Goal: Transaction & Acquisition: Book appointment/travel/reservation

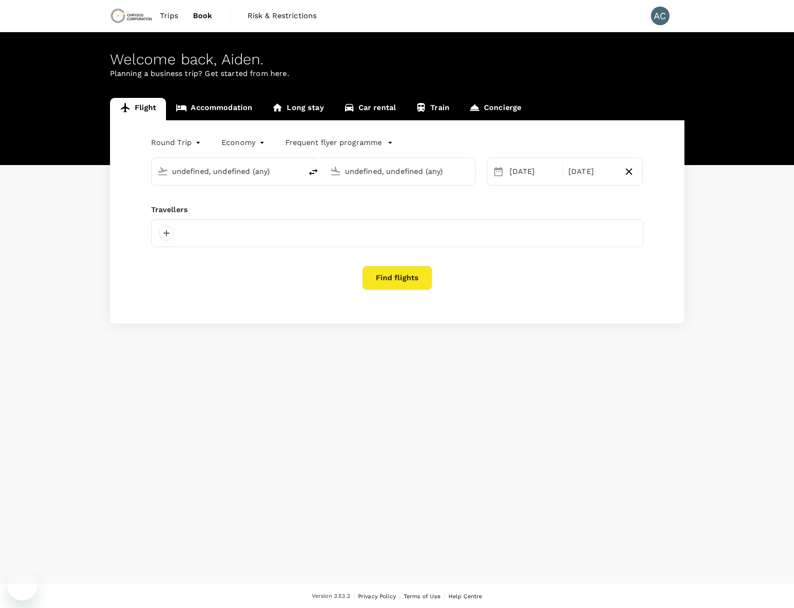
type input "Adelaide (ADL)"
type input "[GEOGRAPHIC_DATA] ([GEOGRAPHIC_DATA])"
type input "Adelaide (ADL)"
type input "[GEOGRAPHIC_DATA] ([GEOGRAPHIC_DATA])"
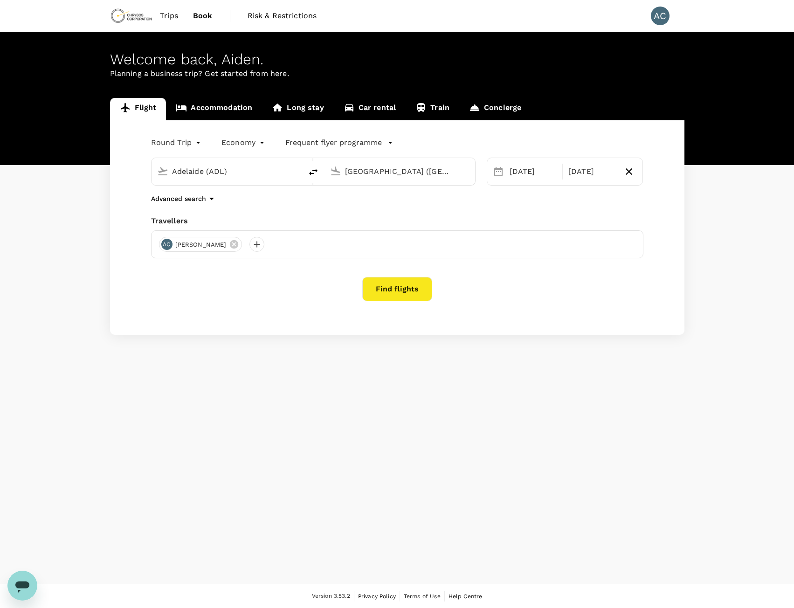
click at [177, 15] on span "Trips" at bounding box center [169, 15] width 18 height 11
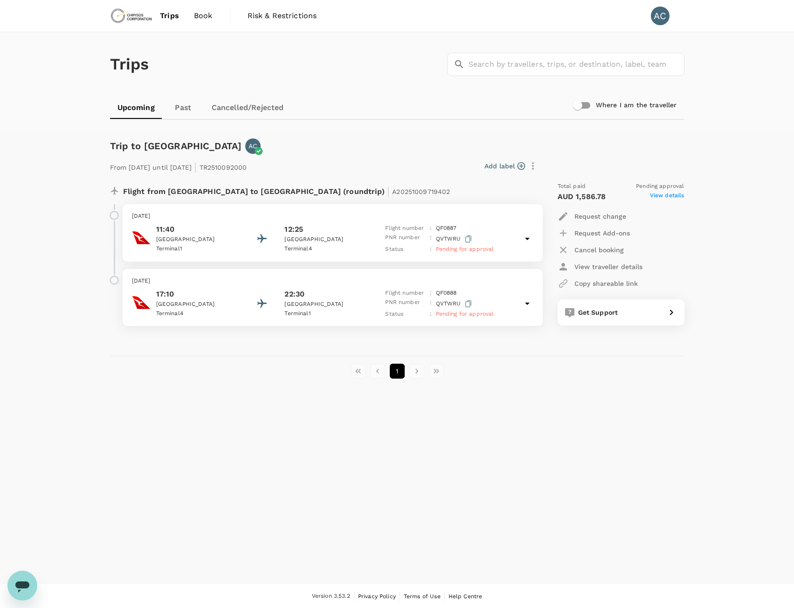
click at [527, 239] on icon at bounding box center [527, 239] width 5 height 2
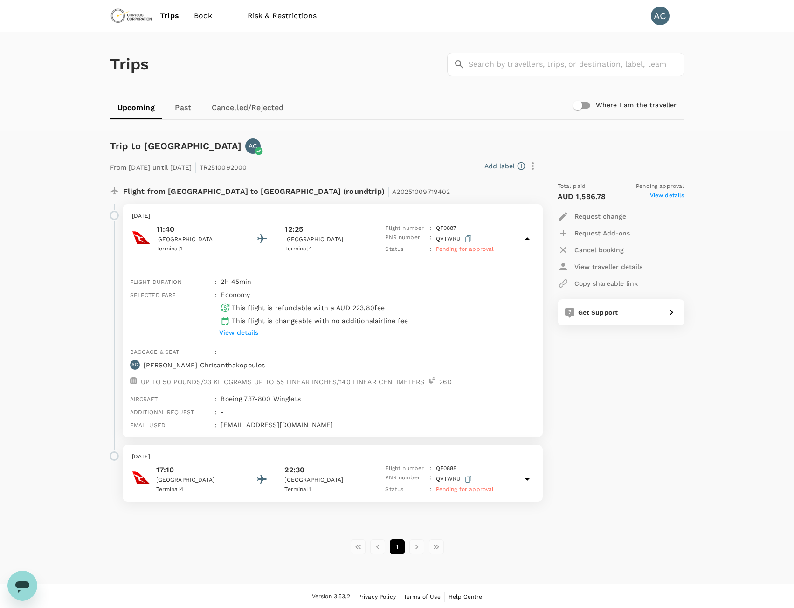
click at [527, 239] on icon at bounding box center [527, 238] width 5 height 2
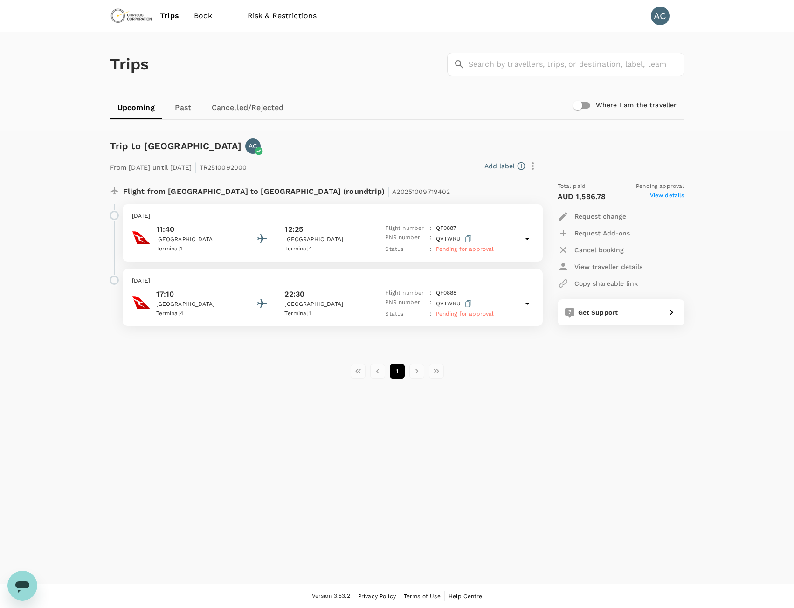
click at [606, 215] on p "Request change" at bounding box center [601, 216] width 52 height 9
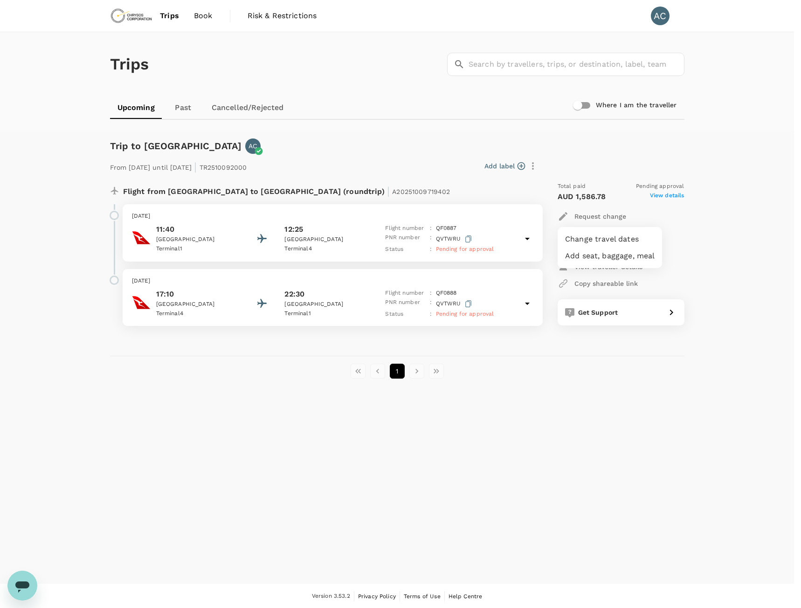
click at [626, 240] on li "Change travel dates" at bounding box center [610, 239] width 104 height 17
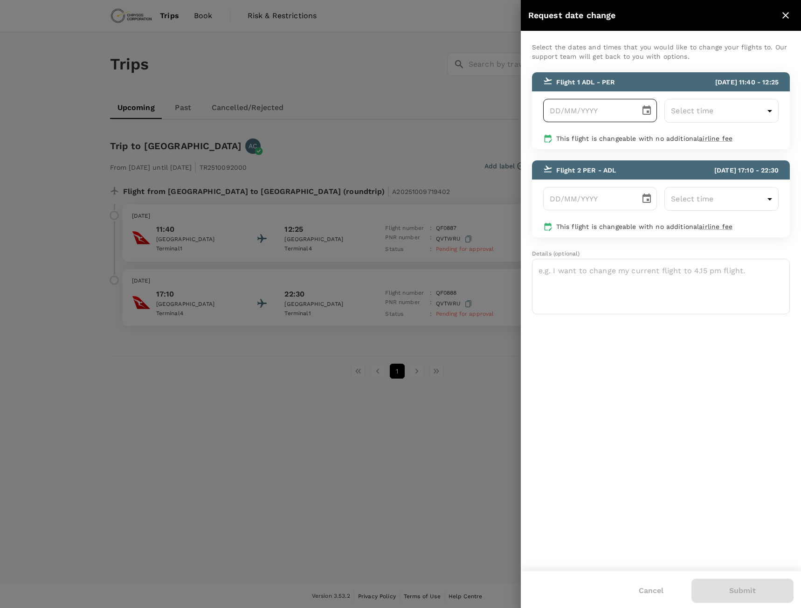
click at [647, 109] on icon "Choose date" at bounding box center [646, 110] width 11 height 11
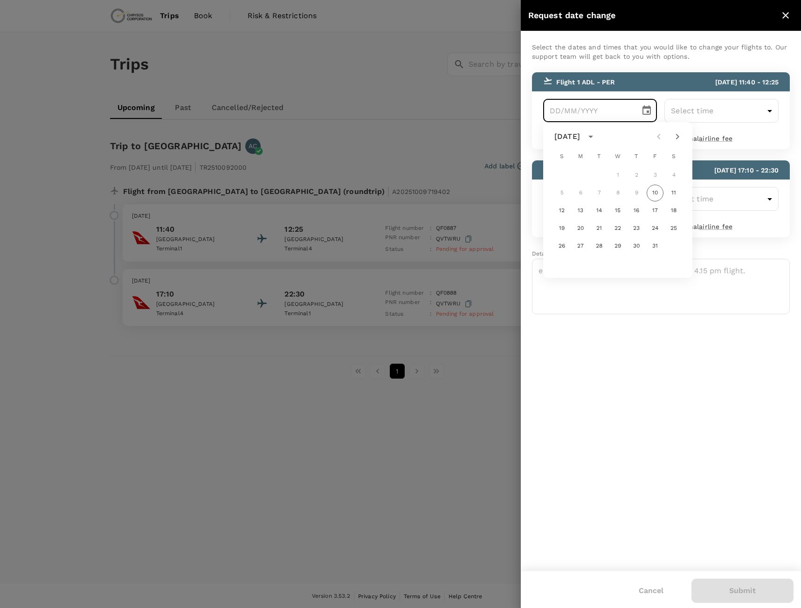
click at [649, 110] on icon "Choose date" at bounding box center [646, 110] width 11 height 11
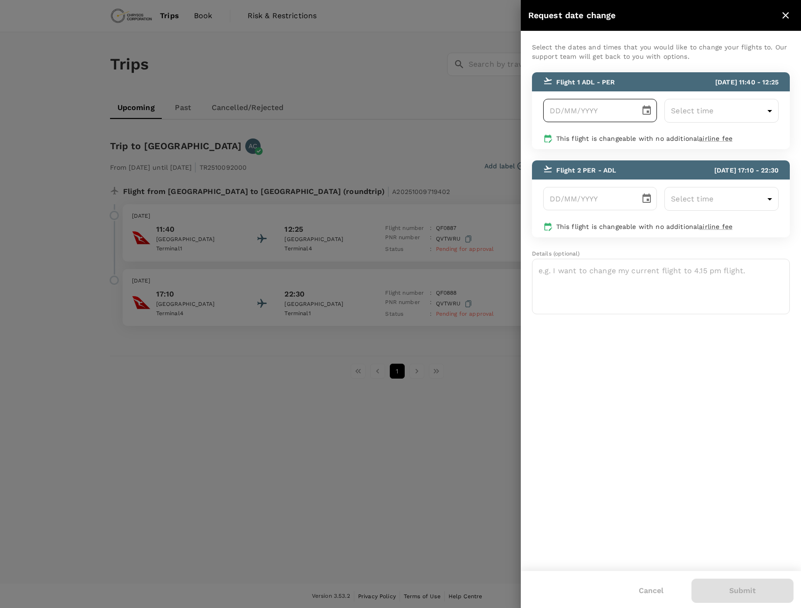
click at [649, 110] on icon "Choose date" at bounding box center [646, 110] width 11 height 11
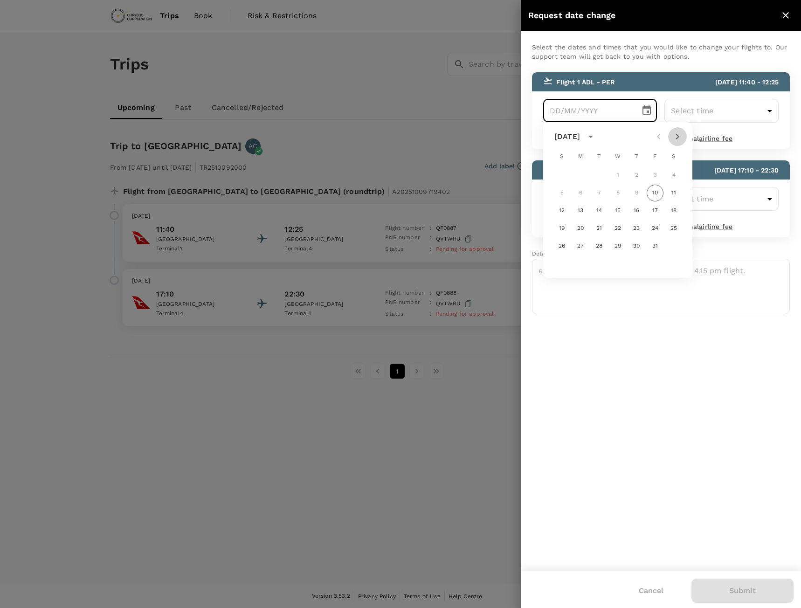
click at [678, 139] on icon "Next month" at bounding box center [677, 136] width 11 height 11
click at [583, 215] on button "10" at bounding box center [580, 210] width 17 height 17
type input "10/11/2025"
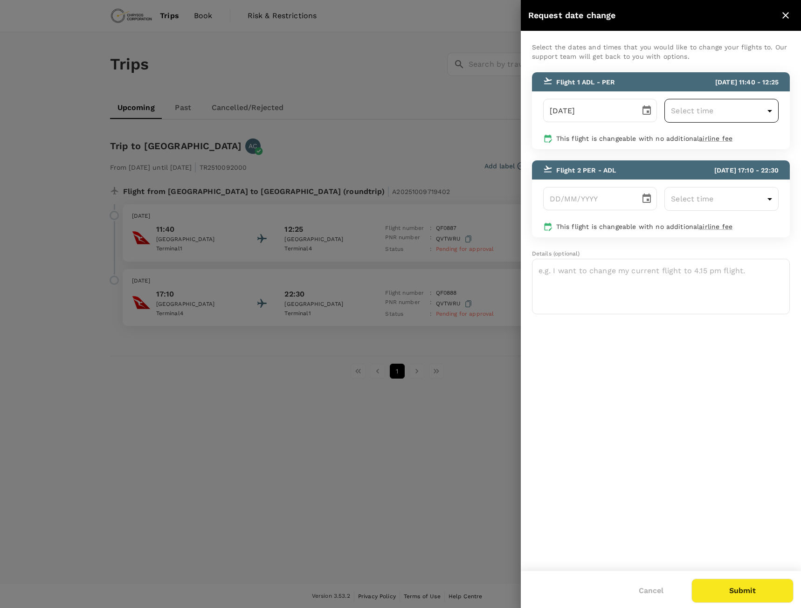
click at [732, 110] on body "Trips Book Risk & Restrictions AC Trips ​ ​ Upcoming Past Cancelled/Rejected Wh…" at bounding box center [400, 304] width 801 height 609
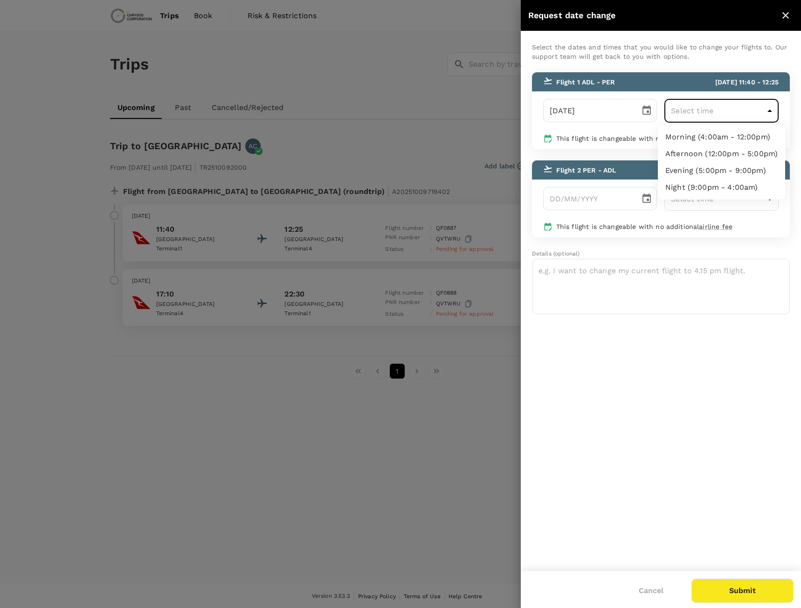
click at [751, 157] on li "Afternoon (12:00pm - 5:00pm)" at bounding box center [721, 154] width 127 height 17
type input "12:00-17:00"
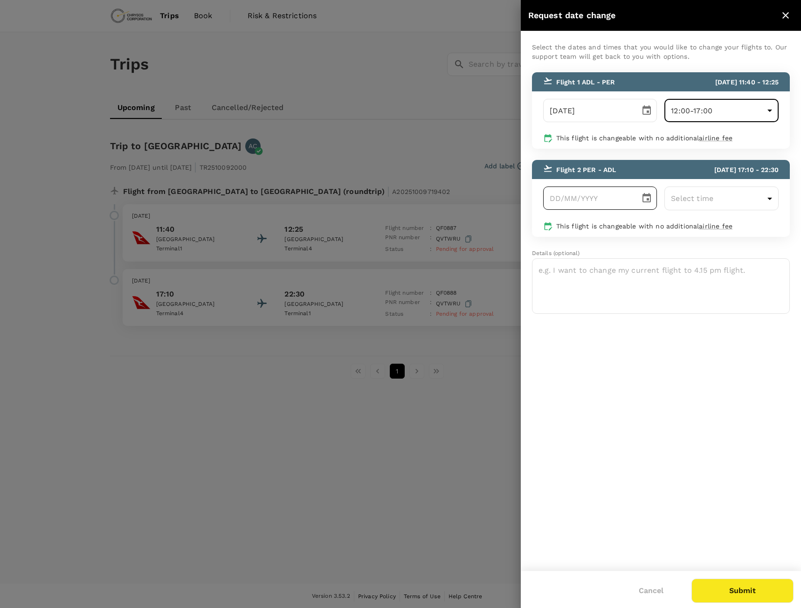
click at [647, 197] on icon "Choose date" at bounding box center [646, 198] width 11 height 11
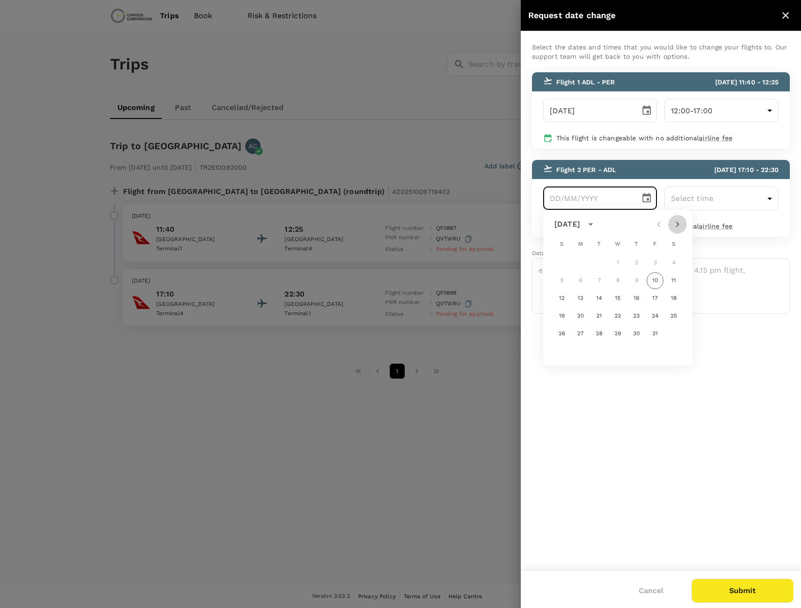
click at [677, 223] on icon "Next month" at bounding box center [677, 224] width 11 height 11
click at [580, 335] on button "24" at bounding box center [580, 334] width 17 height 17
type input "24/11/2025"
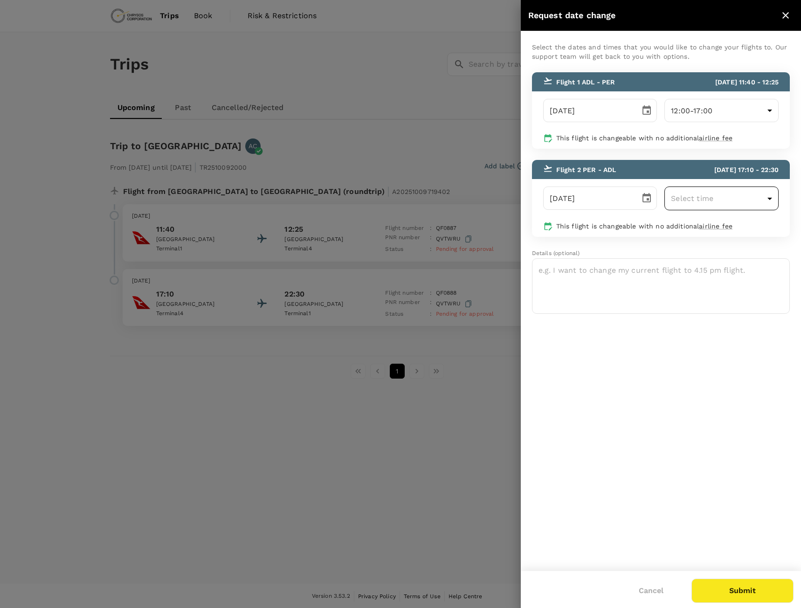
click at [741, 201] on body "Trips Book Risk & Restrictions AC Trips ​ ​ Upcoming Past Cancelled/Rejected Wh…" at bounding box center [400, 304] width 801 height 609
click at [722, 256] on li "Evening (5:00pm - 9:00pm)" at bounding box center [721, 258] width 127 height 17
type input "17:00-21:00"
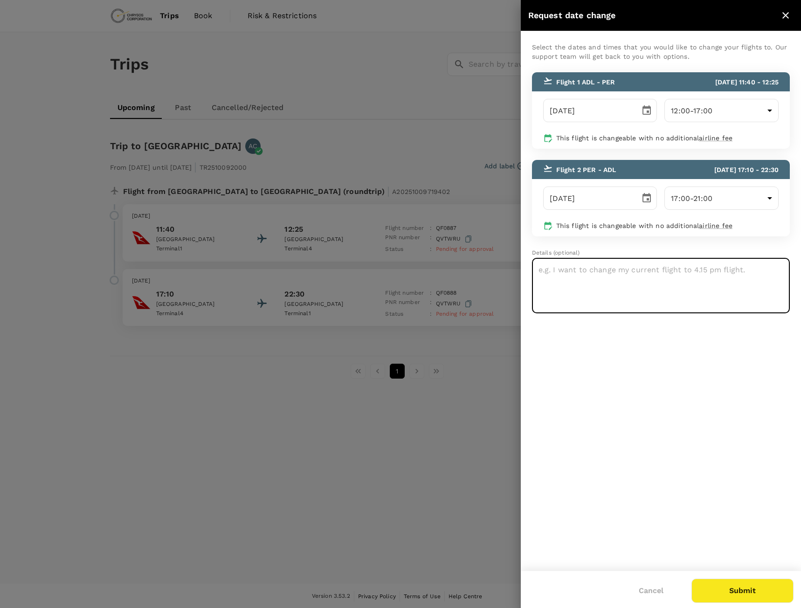
click at [648, 297] on textarea at bounding box center [661, 286] width 258 height 56
type textarea "Please update the outbound flight to later in the day to minimise cost. Believe…"
click at [738, 588] on button "Submit" at bounding box center [743, 591] width 102 height 24
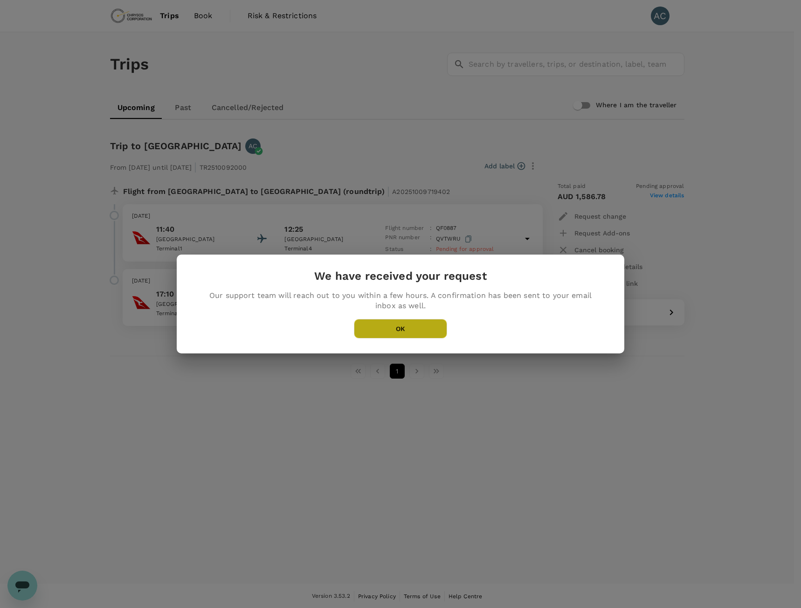
click at [425, 328] on button "OK" at bounding box center [400, 329] width 93 height 20
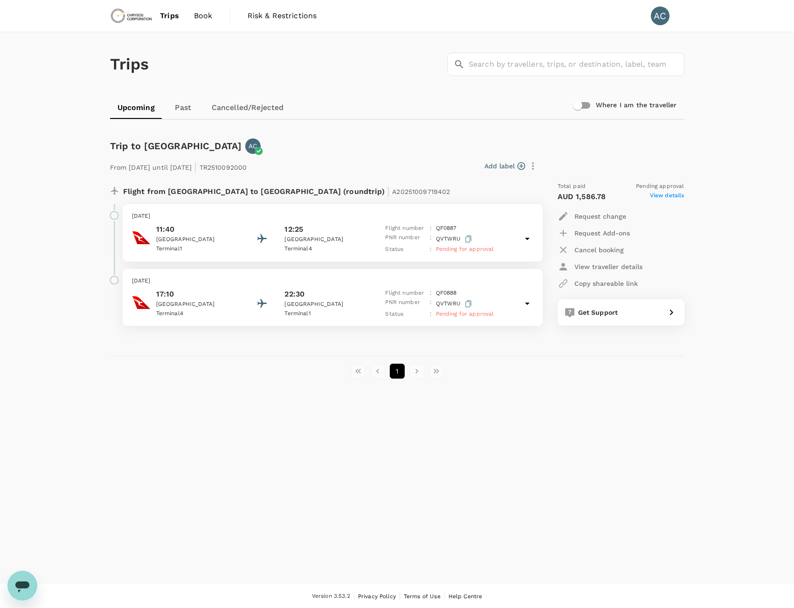
click at [169, 13] on span "Trips" at bounding box center [169, 15] width 19 height 11
click at [200, 13] on span "Book" at bounding box center [203, 15] width 19 height 11
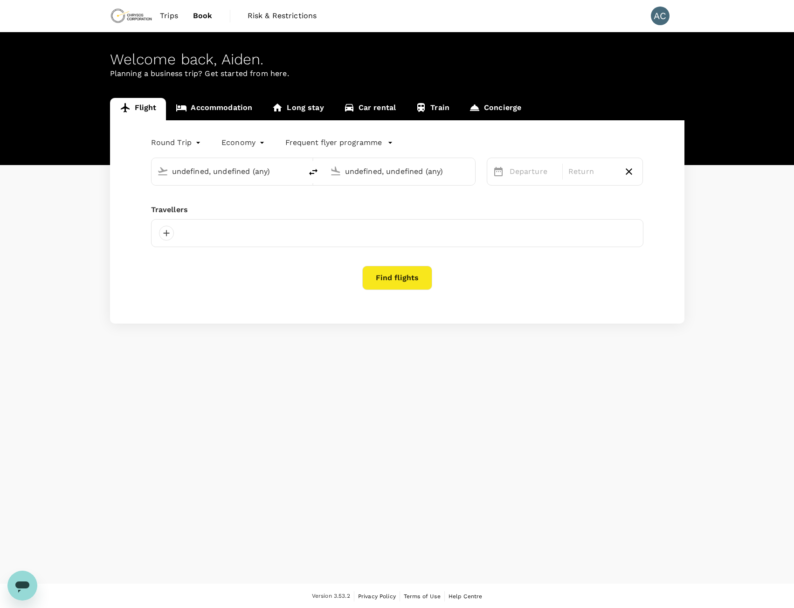
type input "Adelaide (ADL)"
type input "[GEOGRAPHIC_DATA] ([GEOGRAPHIC_DATA])"
type input "Adelaide (ADL)"
type input "[GEOGRAPHIC_DATA] ([GEOGRAPHIC_DATA])"
type input "Adelaide (ADL)"
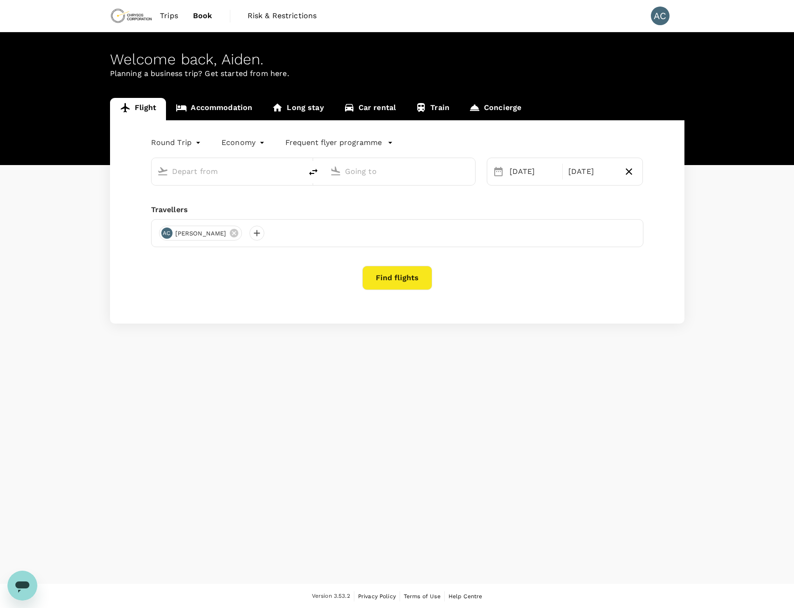
type input "[GEOGRAPHIC_DATA] ([GEOGRAPHIC_DATA])"
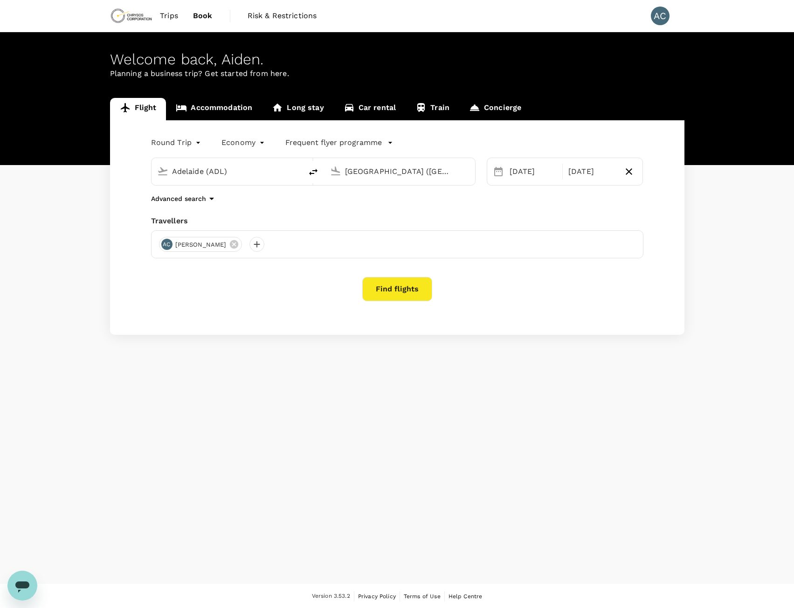
click at [312, 175] on icon "delete" at bounding box center [313, 172] width 11 height 11
type input "[GEOGRAPHIC_DATA] ([GEOGRAPHIC_DATA])"
click at [392, 168] on input "Adelaide (ADL)" at bounding box center [400, 171] width 111 height 14
type input "p"
click at [382, 213] on div "Melbourne MEL" at bounding box center [408, 208] width 200 height 14
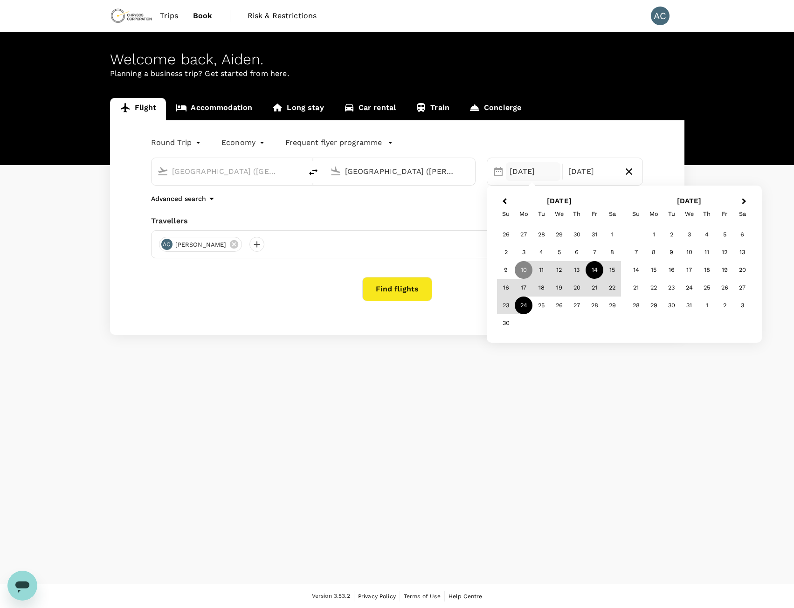
type input "[GEOGRAPHIC_DATA] ([PERSON_NAME])"
click at [598, 269] on div "14" at bounding box center [595, 270] width 18 height 18
click at [519, 290] on div "17" at bounding box center [524, 288] width 18 height 18
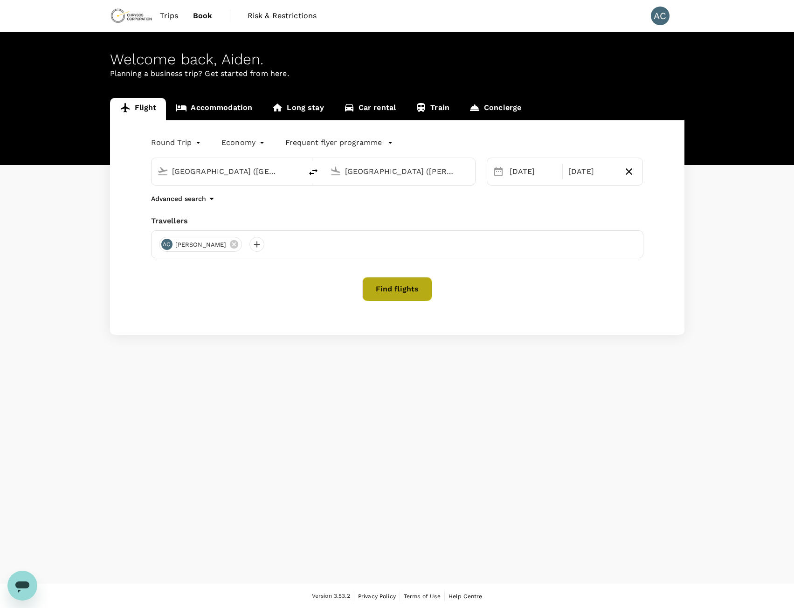
click at [406, 287] on button "Find flights" at bounding box center [397, 289] width 70 height 24
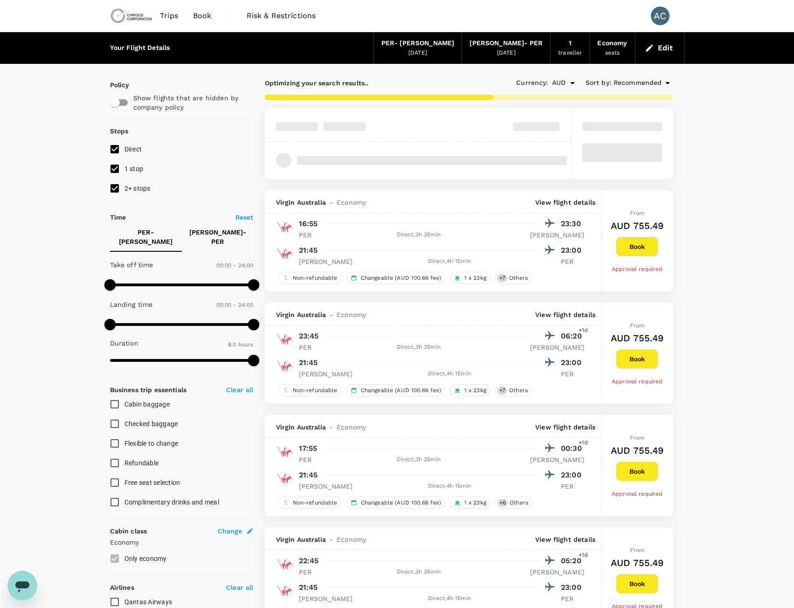
type input "480"
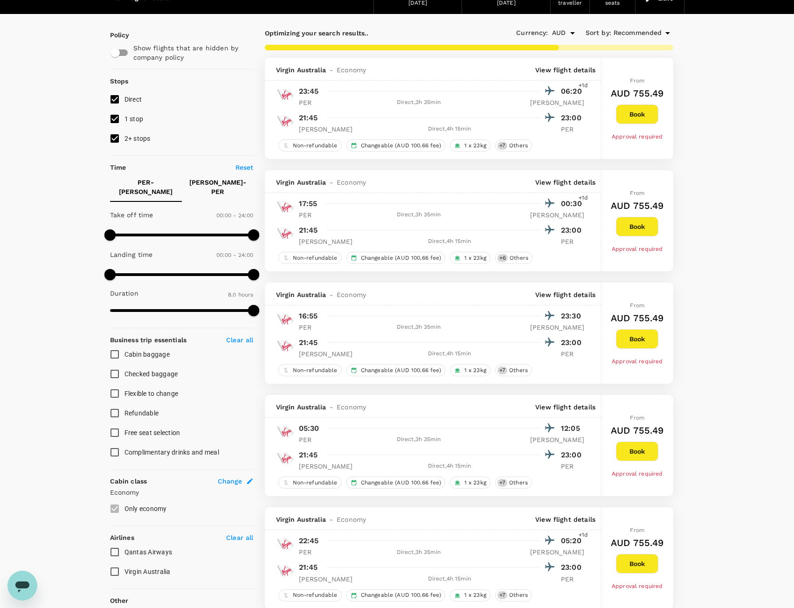
scroll to position [187, 0]
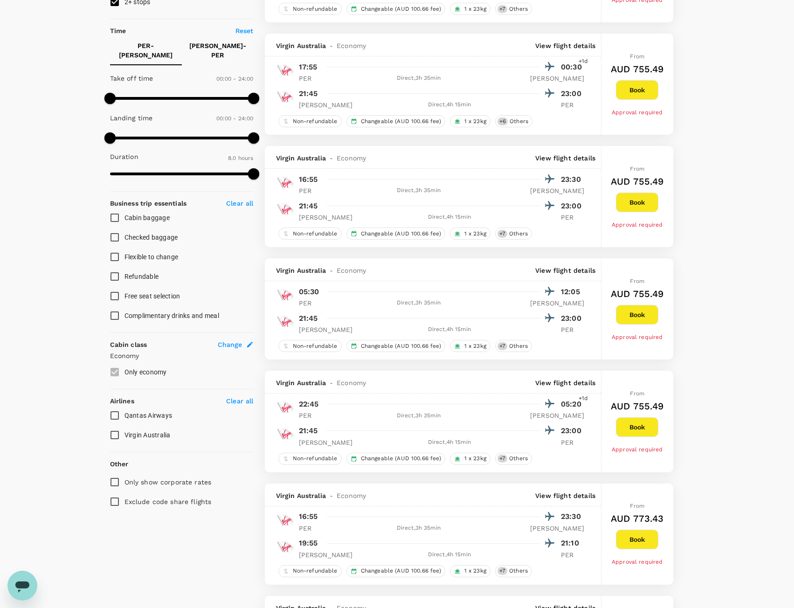
click at [116, 412] on input "Qantas Airways" at bounding box center [115, 416] width 20 height 20
checkbox input "true"
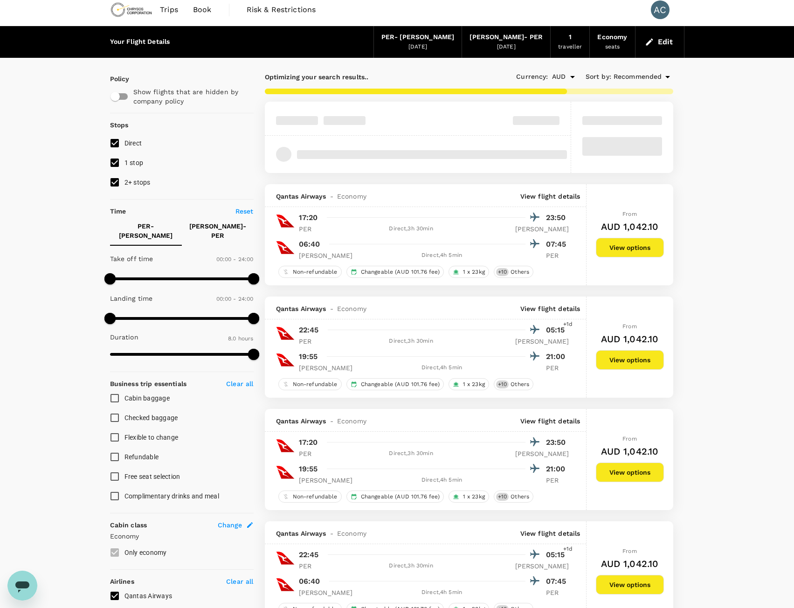
scroll to position [0, 0]
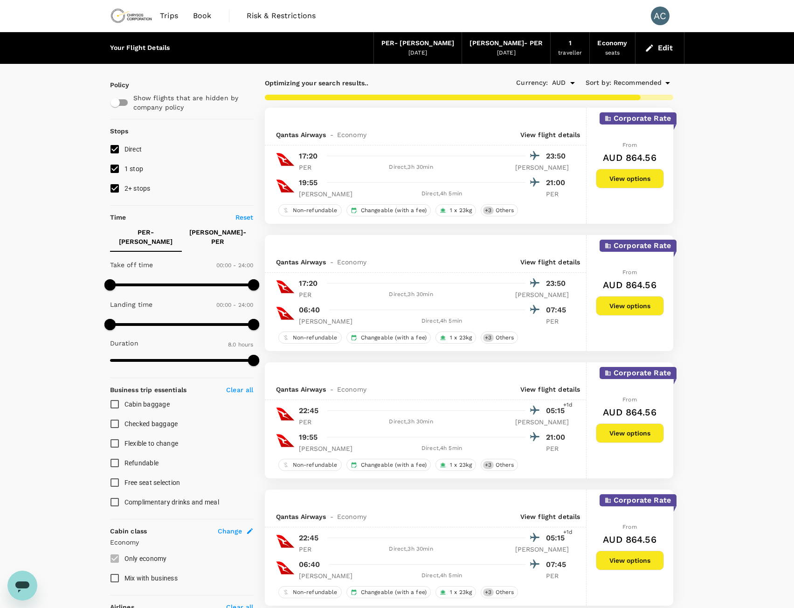
type input "625"
checkbox input "false"
checkbox input "true"
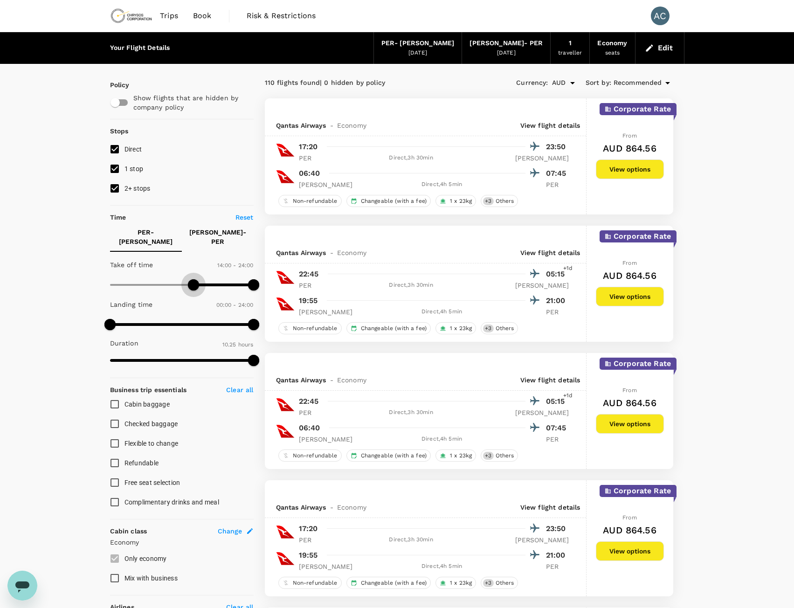
type input "900"
drag, startPoint x: 113, startPoint y: 277, endPoint x: 200, endPoint y: 277, distance: 87.2
click at [200, 279] on span at bounding box center [199, 284] width 11 height 11
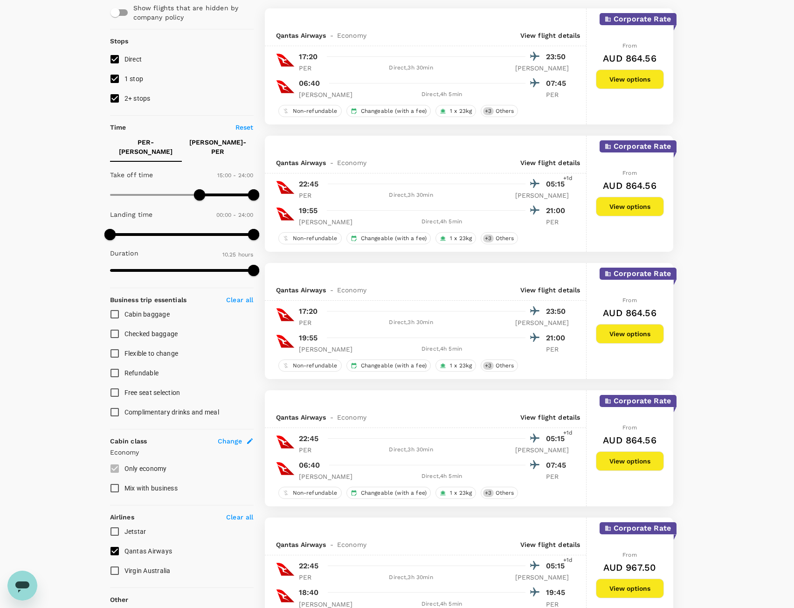
scroll to position [93, 0]
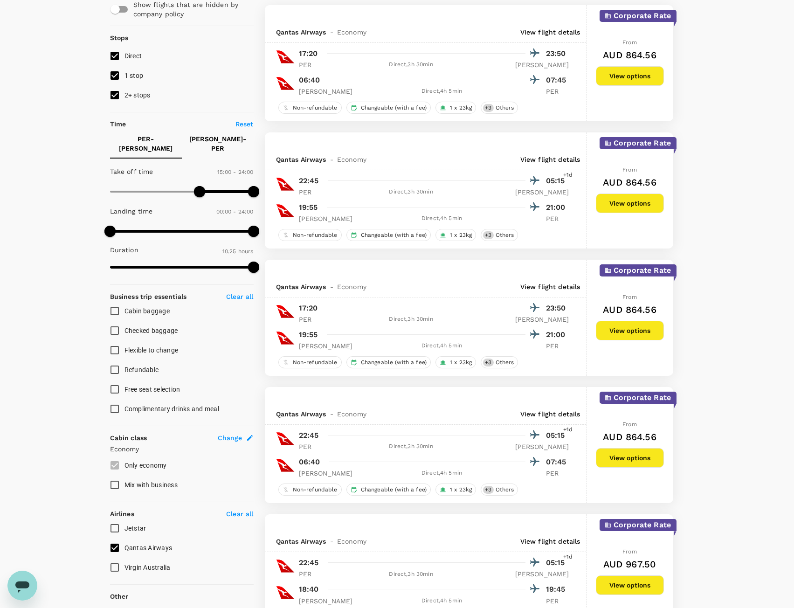
click at [209, 142] on p "MEL - PER" at bounding box center [217, 143] width 57 height 19
type input "540"
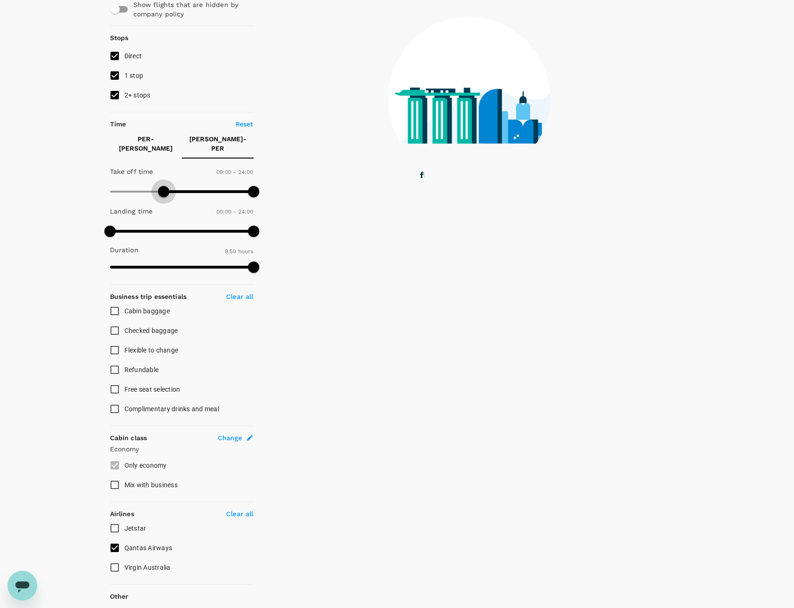
drag, startPoint x: 109, startPoint y: 187, endPoint x: 164, endPoint y: 181, distance: 55.4
click at [164, 186] on span at bounding box center [163, 191] width 11 height 11
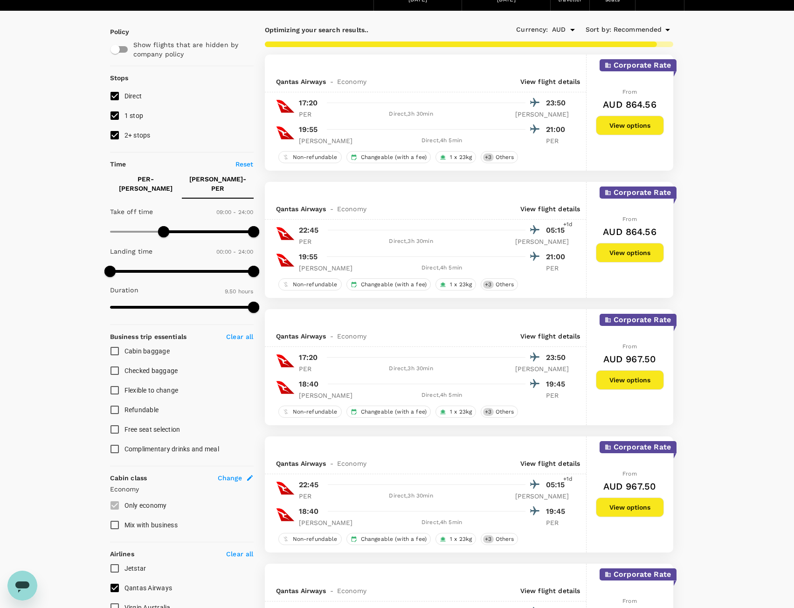
scroll to position [0, 0]
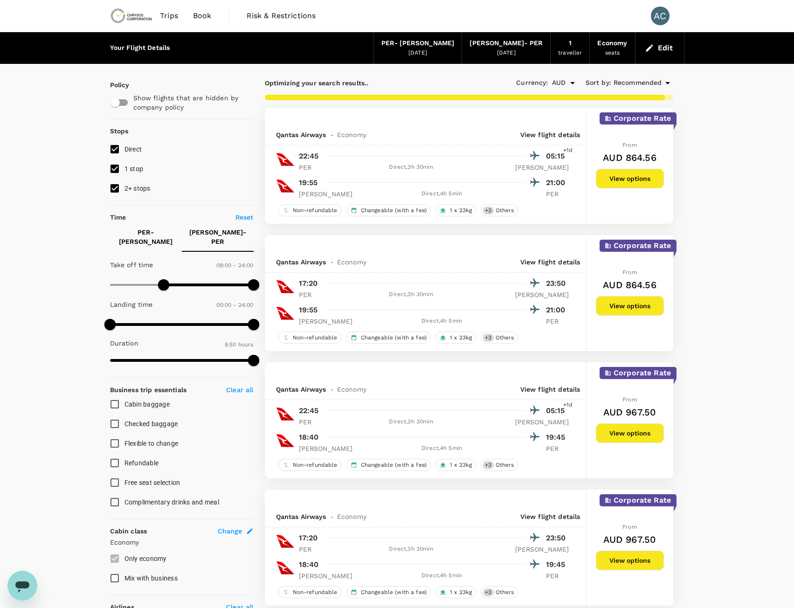
click at [146, 235] on p "PER - MEL" at bounding box center [146, 237] width 57 height 19
type input "1320"
drag, startPoint x: 257, startPoint y: 279, endPoint x: 241, endPoint y: 279, distance: 15.9
click at [241, 279] on span at bounding box center [241, 284] width 11 height 11
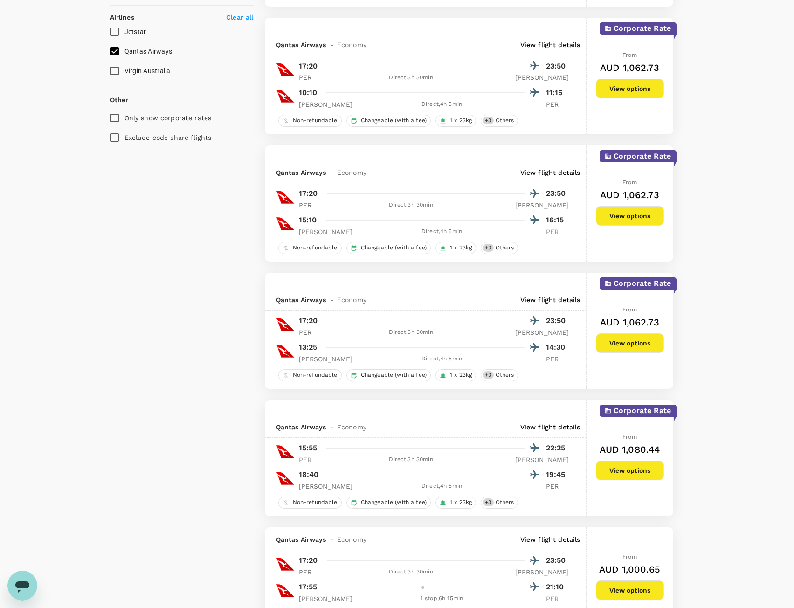
scroll to position [606, 0]
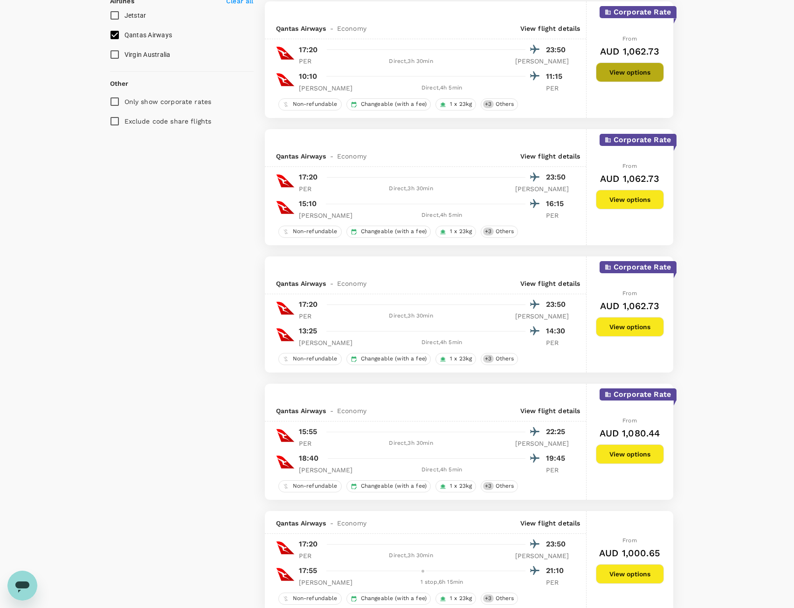
click at [640, 76] on button "View options" at bounding box center [630, 72] width 68 height 20
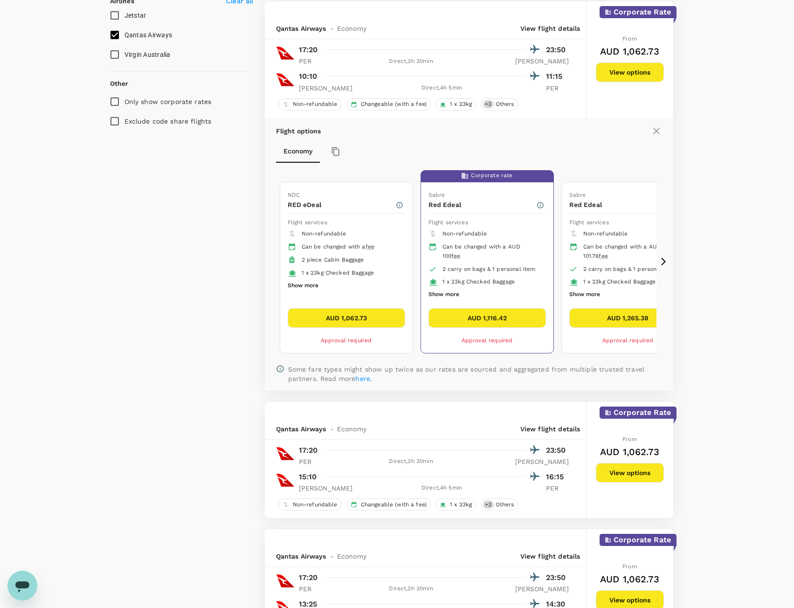
scroll to position [608, 0]
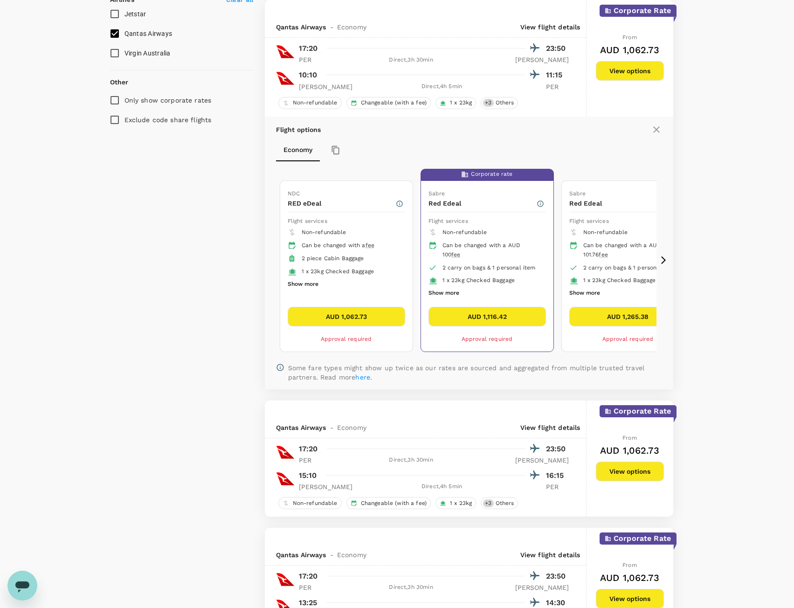
click at [356, 287] on ul "Non-refundable Can be changed with a fee 2 piece Cabin Baggage 1 x 23kg Checked…" at bounding box center [347, 258] width 118 height 64
click at [530, 257] on div "Can be changed with a AUD 100 fee" at bounding box center [491, 250] width 96 height 19
click at [350, 246] on div "Can be changed with a fee" at bounding box center [350, 245] width 96 height 9
click at [312, 284] on button "Show more" at bounding box center [303, 284] width 31 height 12
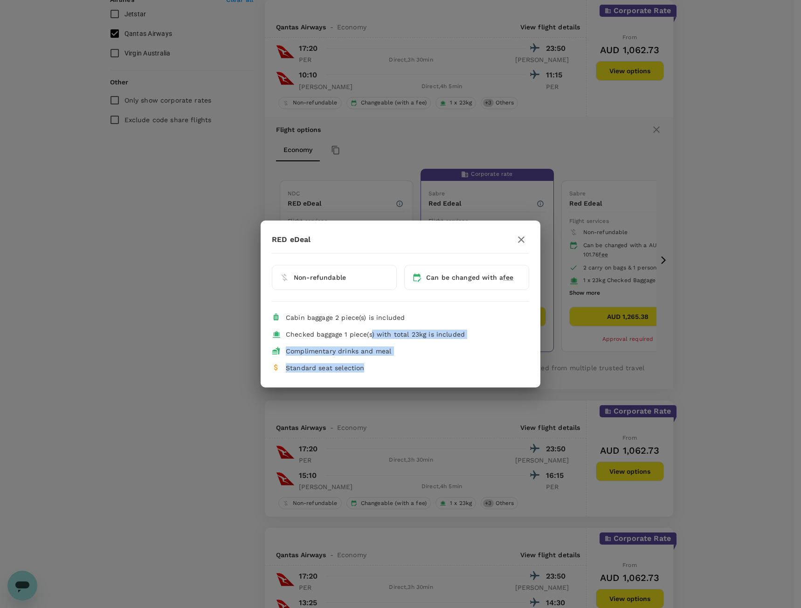
drag, startPoint x: 371, startPoint y: 363, endPoint x: 373, endPoint y: 334, distance: 28.5
click at [373, 334] on div "Cabin baggage 2 piece(s) is included Checked baggage 1 piece(s) with total 23kg…" at bounding box center [400, 342] width 257 height 67
click at [380, 201] on div "RED eDeal Non-refundable Can be changed with a fee Cabin baggage 2 piece(s) is …" at bounding box center [400, 304] width 801 height 608
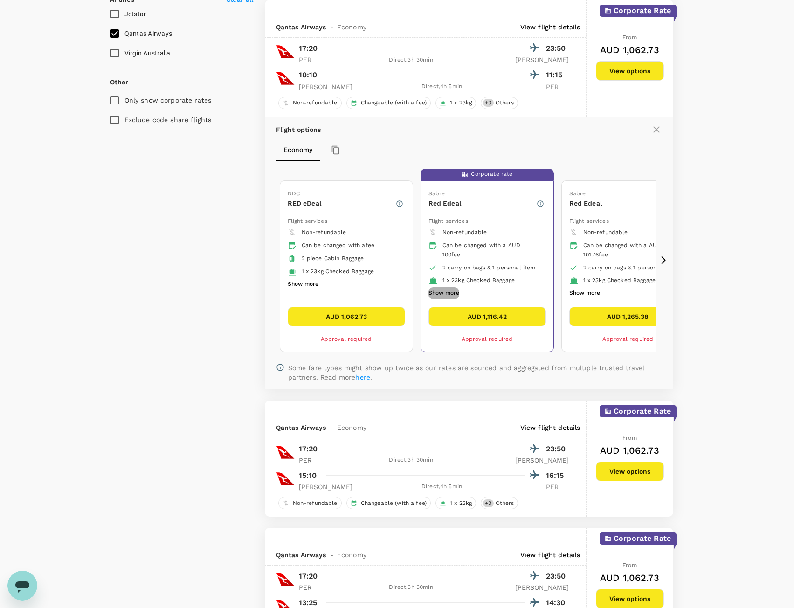
click at [451, 297] on button "Show more" at bounding box center [444, 293] width 31 height 12
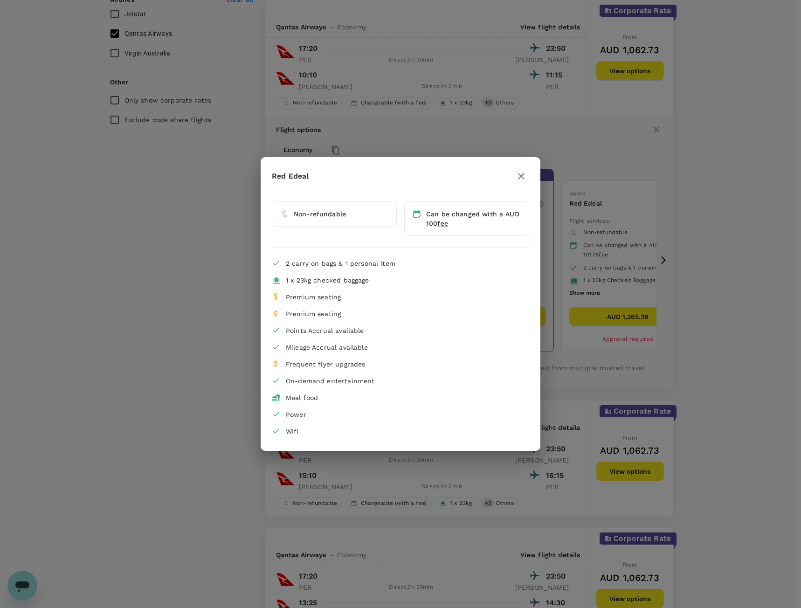
click at [514, 174] on button "button" at bounding box center [522, 176] width 16 height 16
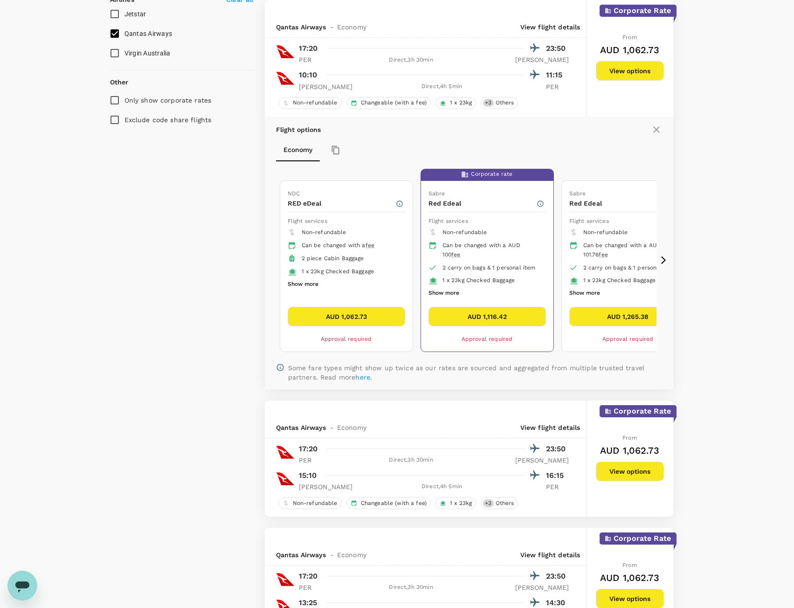
click at [338, 248] on div "Can be changed with a fee" at bounding box center [350, 245] width 96 height 9
click at [355, 318] on button "AUD 1,062.73" at bounding box center [347, 317] width 118 height 20
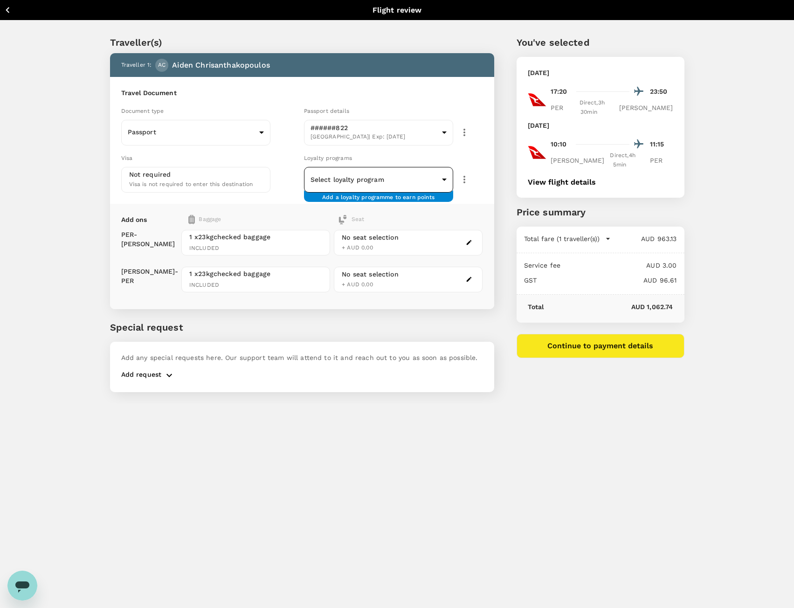
drag, startPoint x: 391, startPoint y: 196, endPoint x: 394, endPoint y: 189, distance: 7.5
click at [391, 194] on span "Add a loyalty programme to earn points" at bounding box center [378, 193] width 112 height 1
click at [399, 183] on body "Back to flight results Flight review Traveller(s) Traveller 1 : AC Aiden Chrisa…" at bounding box center [397, 316] width 794 height 633
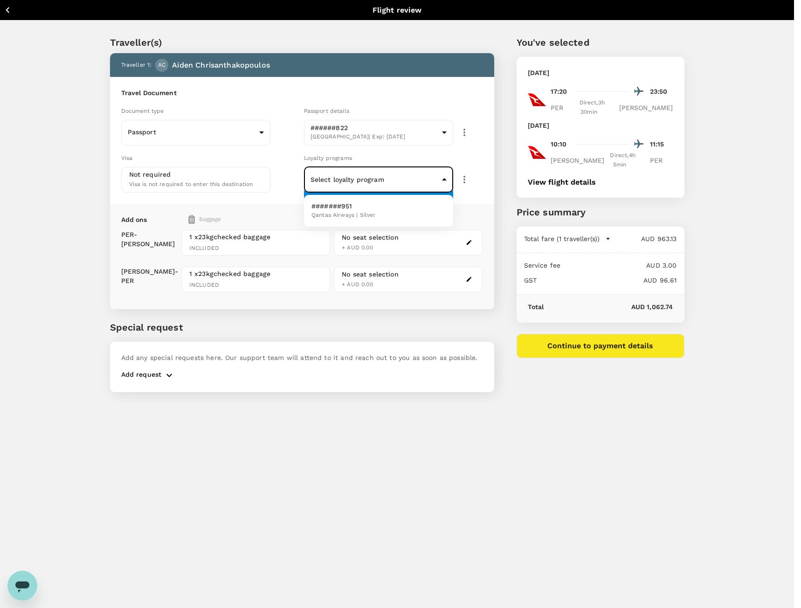
click at [366, 211] on span "Qantas Airways | Silver" at bounding box center [344, 215] width 64 height 9
type input "e832217f-1915-4bd6-a364-ac46ba16d2c3"
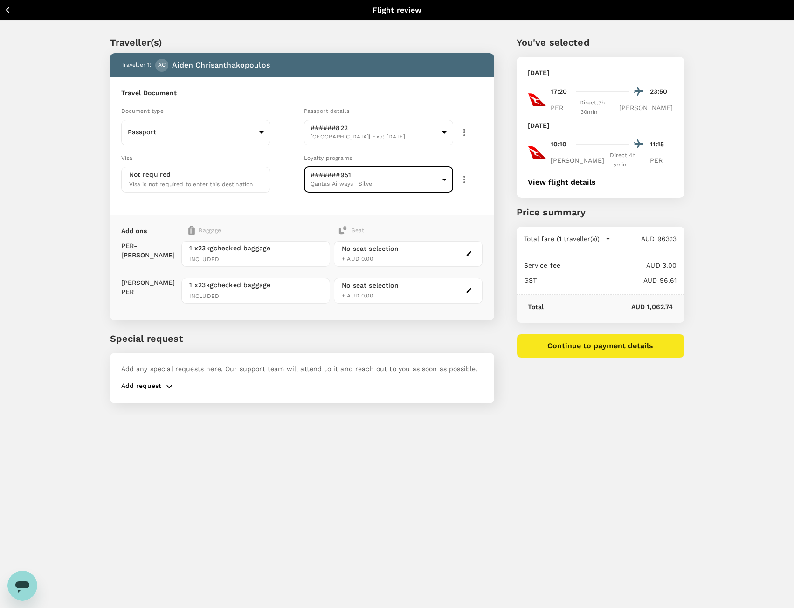
click at [471, 255] on icon "button" at bounding box center [469, 253] width 7 height 7
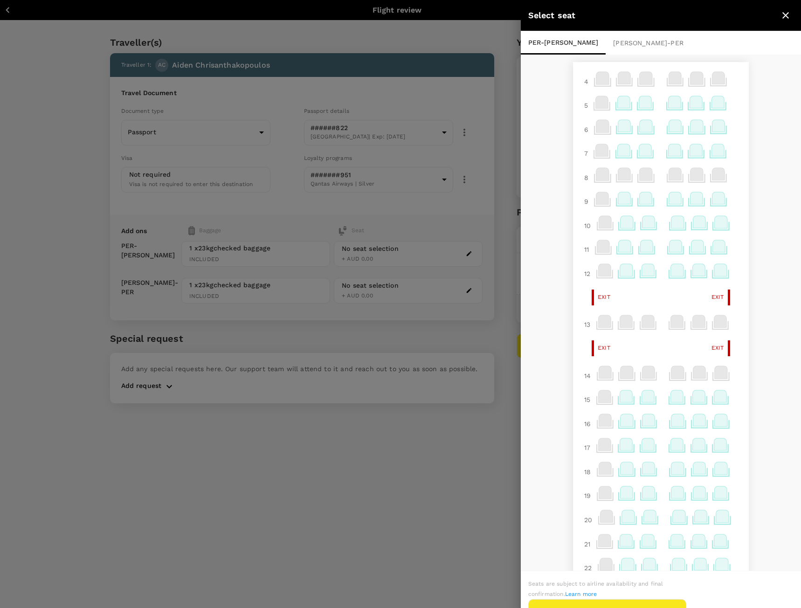
scroll to position [215, 0]
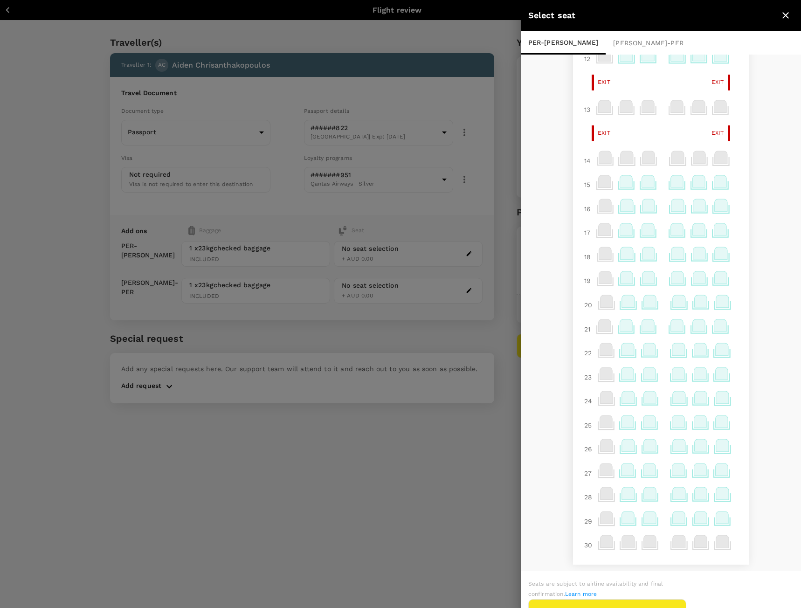
click at [673, 447] on icon at bounding box center [679, 445] width 13 height 12
click at [668, 426] on p "Select" at bounding box center [666, 424] width 21 height 9
drag, startPoint x: 468, startPoint y: 362, endPoint x: 463, endPoint y: 335, distance: 27.5
click at [467, 361] on div at bounding box center [400, 304] width 801 height 608
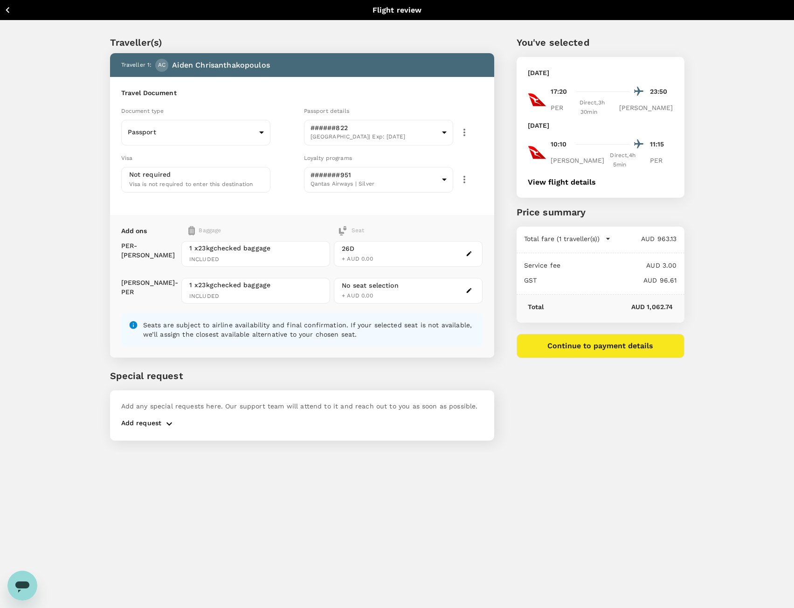
click at [468, 290] on icon "button" at bounding box center [469, 290] width 7 height 7
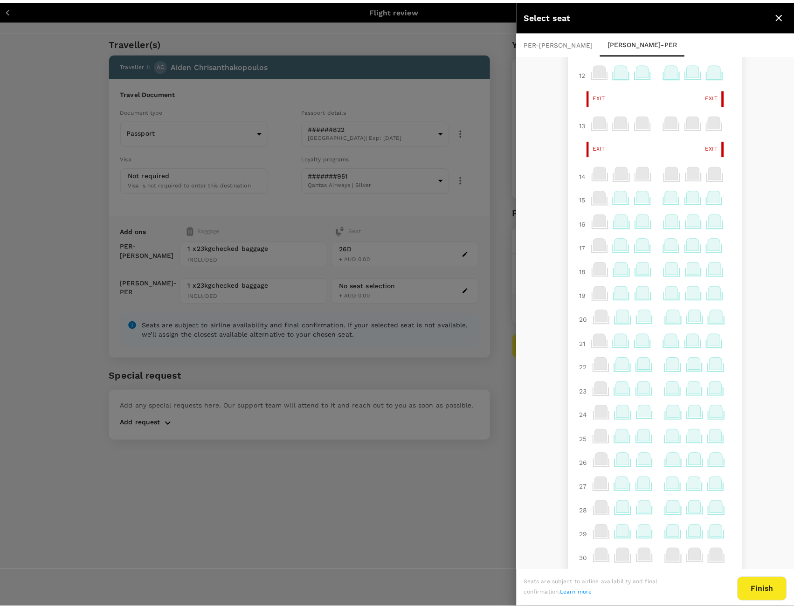
scroll to position [215, 0]
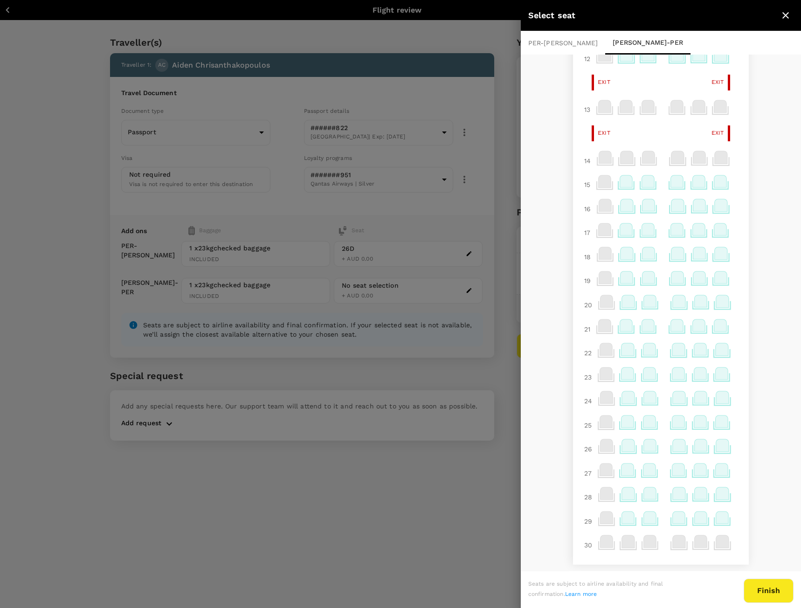
click at [676, 447] on icon at bounding box center [679, 445] width 13 height 12
click at [662, 426] on p "Select" at bounding box center [666, 424] width 21 height 9
click at [771, 590] on button "Finish" at bounding box center [769, 591] width 50 height 24
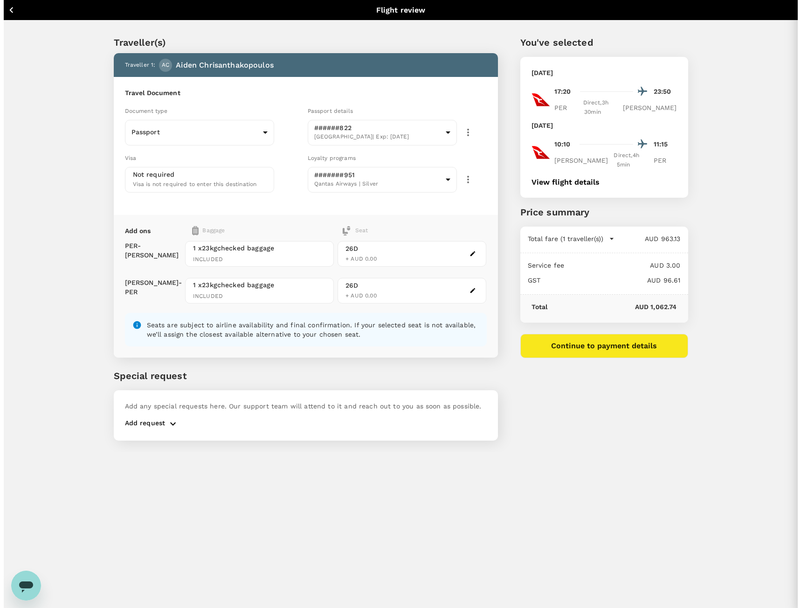
scroll to position [0, 0]
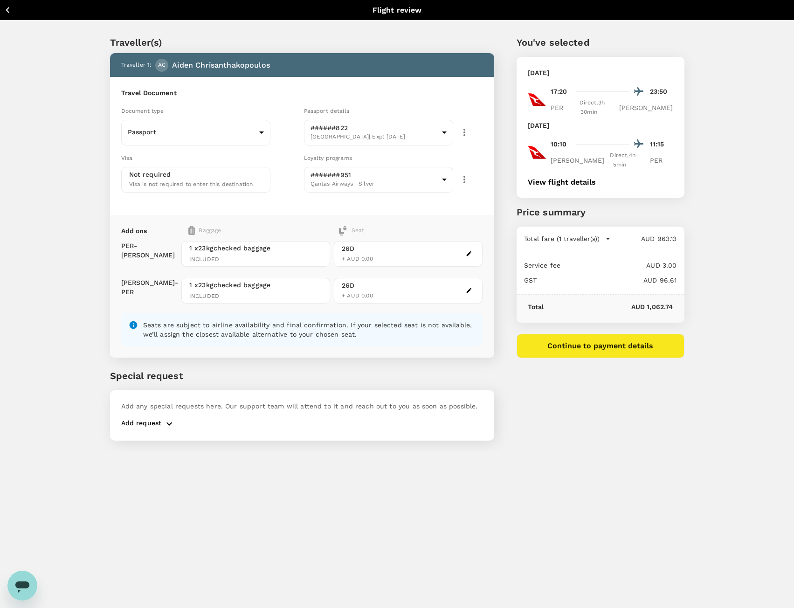
click at [588, 334] on button "Continue to payment details" at bounding box center [601, 346] width 168 height 24
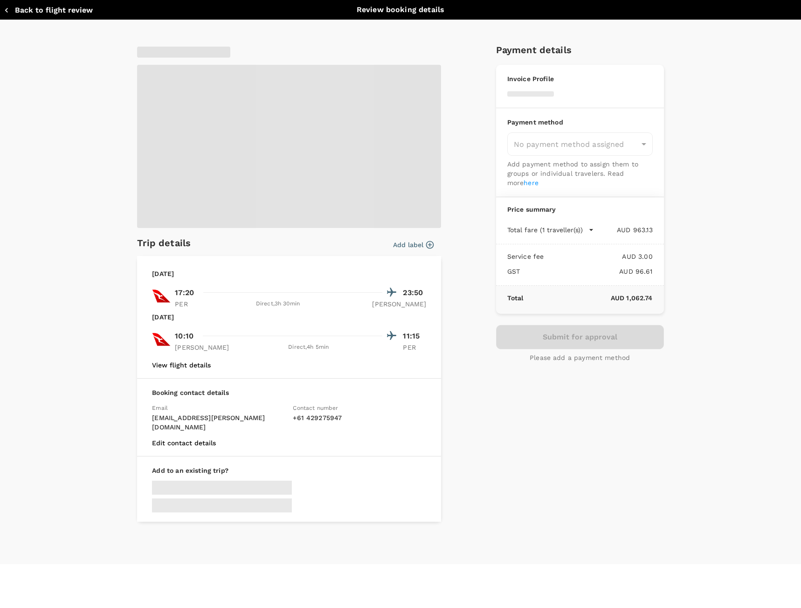
type input "9c4289b1-14a3-4119-8736-521306e5ca8f"
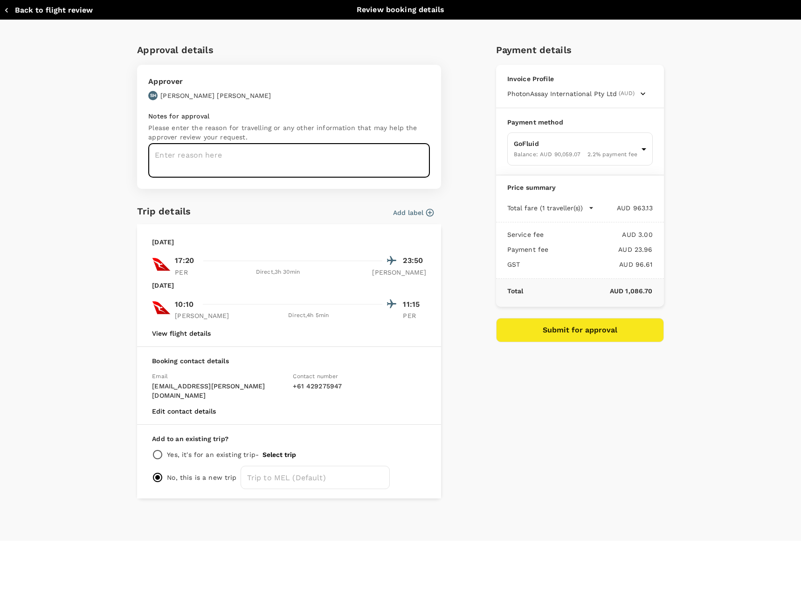
click at [204, 162] on textarea at bounding box center [289, 161] width 282 height 34
type textarea "Family event during Max57 commissioning."
click at [157, 449] on input "radio" at bounding box center [157, 454] width 11 height 11
radio input "true"
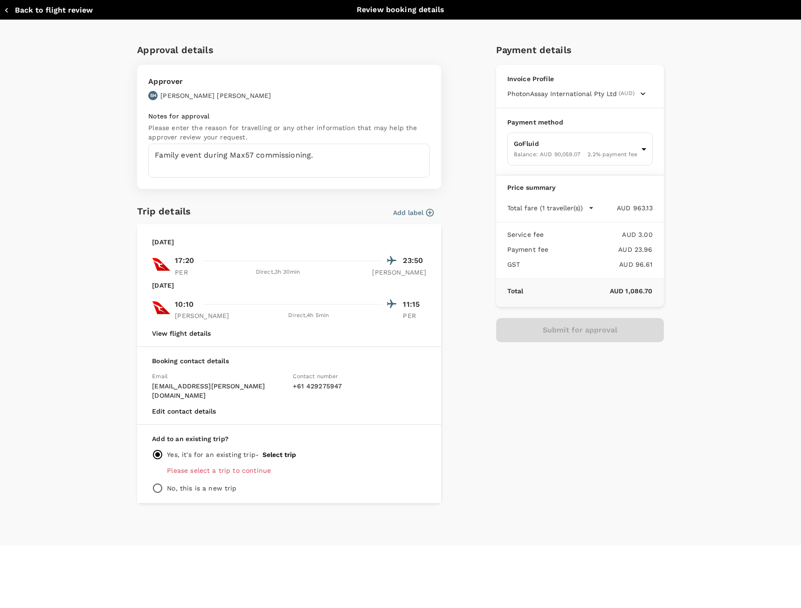
click at [162, 483] on input "radio" at bounding box center [157, 488] width 11 height 11
radio input "true"
radio input "false"
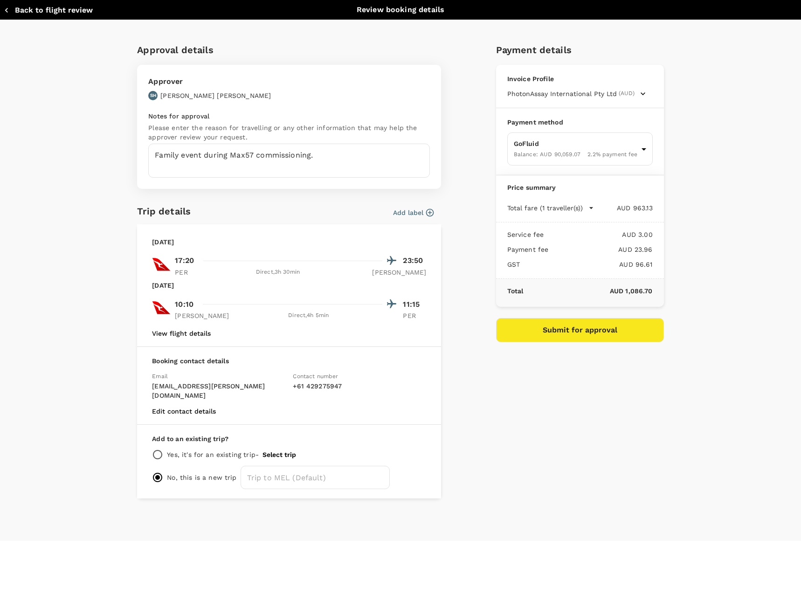
click at [599, 332] on button "Submit for approval" at bounding box center [580, 330] width 168 height 24
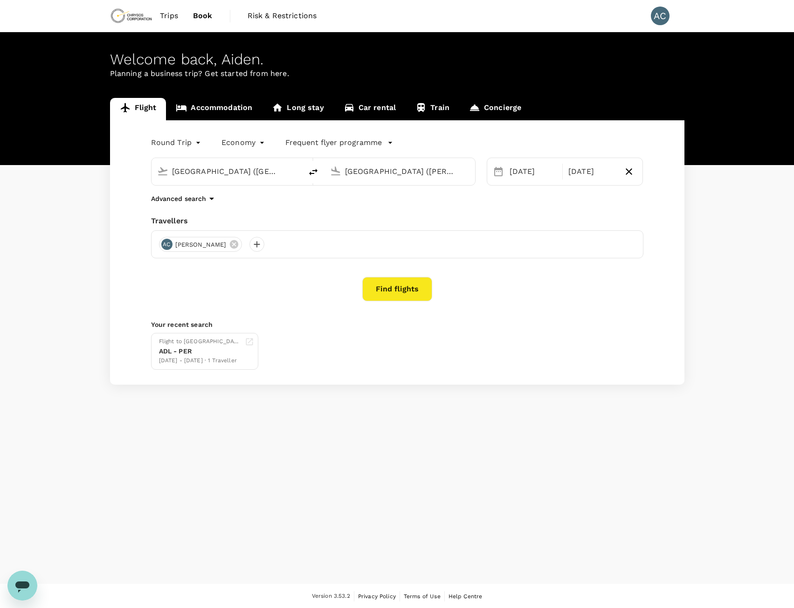
click at [430, 170] on input "[GEOGRAPHIC_DATA] ([PERSON_NAME])" at bounding box center [400, 171] width 111 height 14
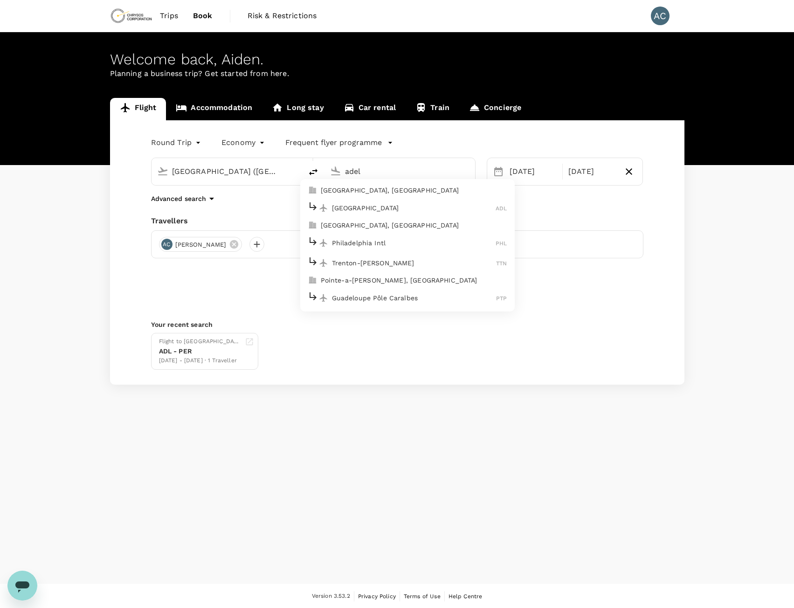
click at [360, 204] on p "[GEOGRAPHIC_DATA]" at bounding box center [414, 207] width 164 height 9
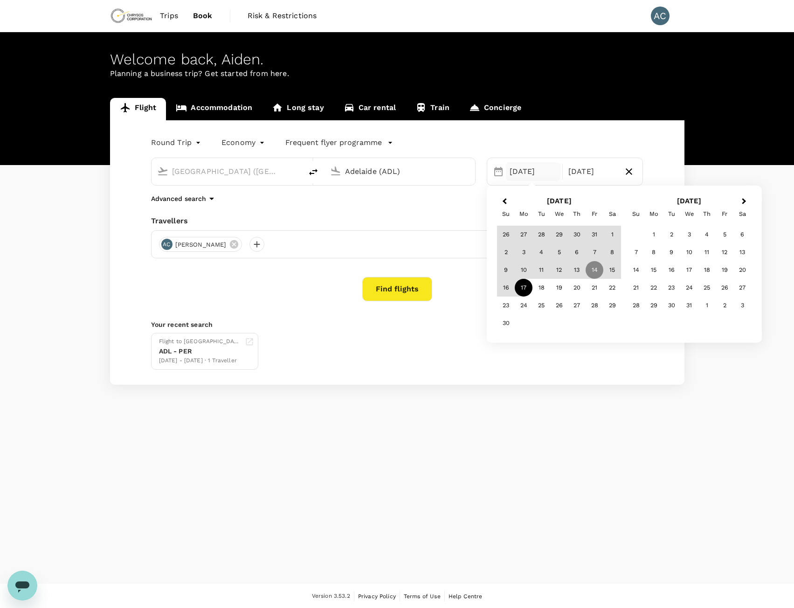
type input "Adelaide (ADL)"
click at [418, 392] on div "Welcome back , Aiden . Planning a business trip? Get started from here. Flight …" at bounding box center [397, 308] width 794 height 552
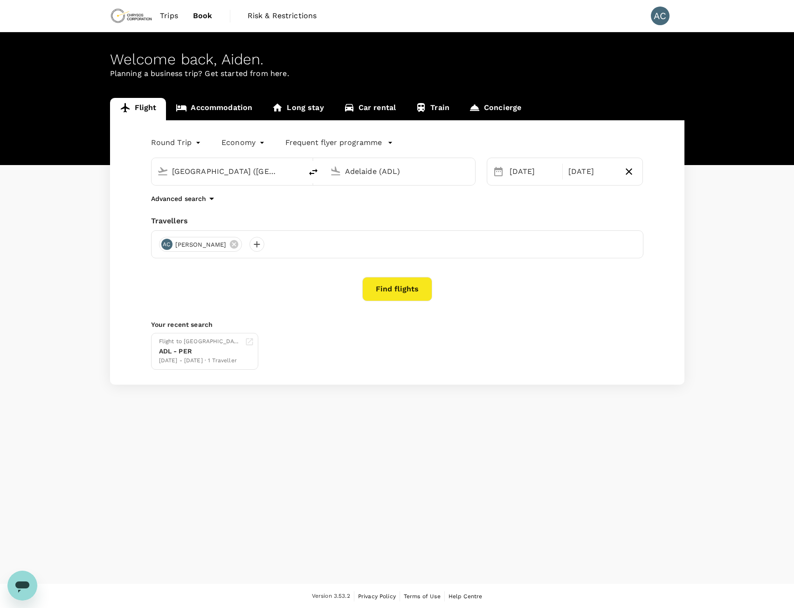
click at [407, 291] on button "Find flights" at bounding box center [397, 289] width 70 height 24
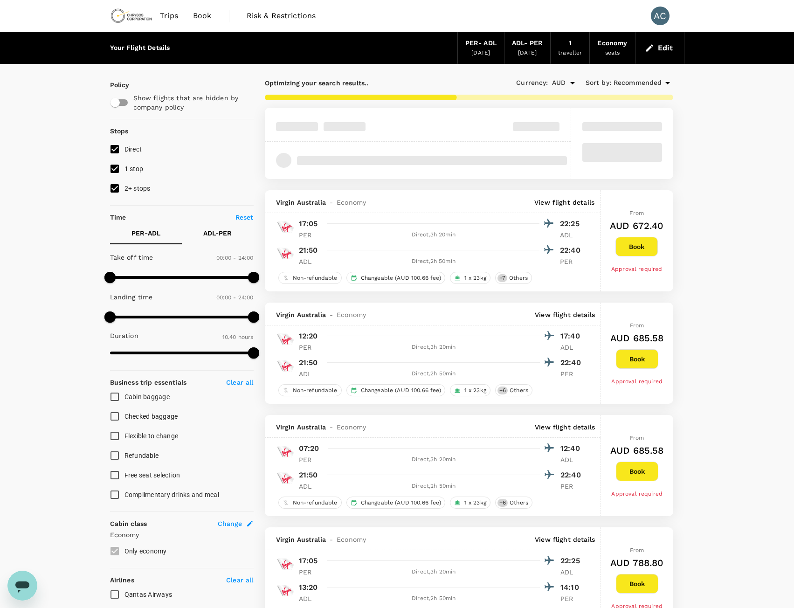
type input "710"
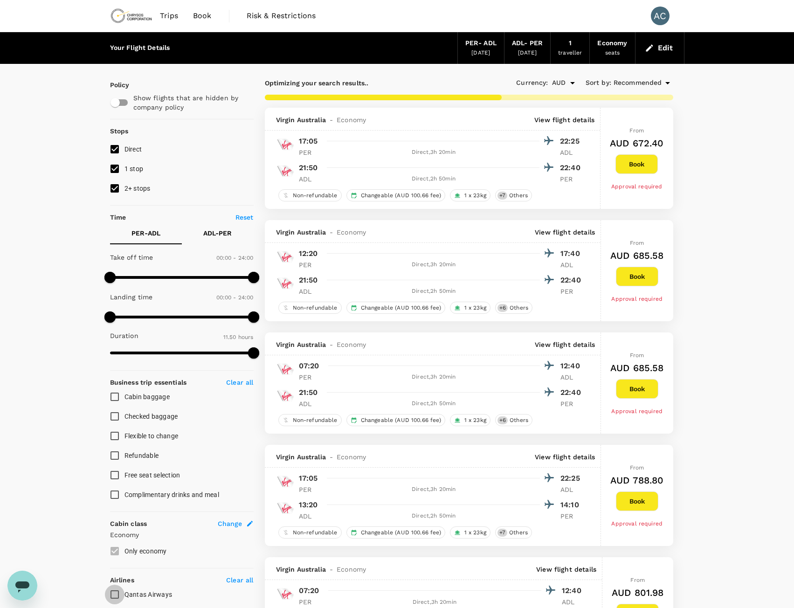
click at [118, 593] on input "Qantas Airways" at bounding box center [115, 595] width 20 height 20
checkbox input "true"
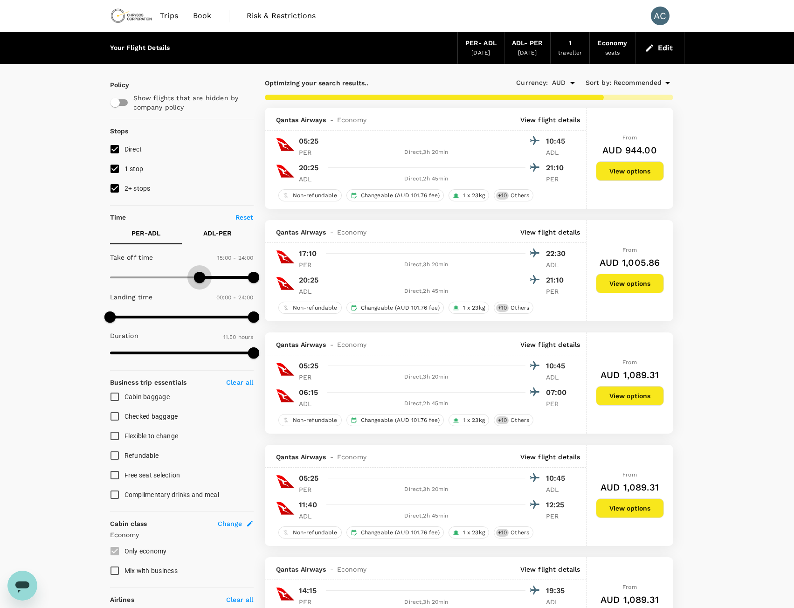
type input "900"
drag, startPoint x: 110, startPoint y: 280, endPoint x: 201, endPoint y: 281, distance: 90.5
click at [201, 281] on span at bounding box center [199, 277] width 11 height 11
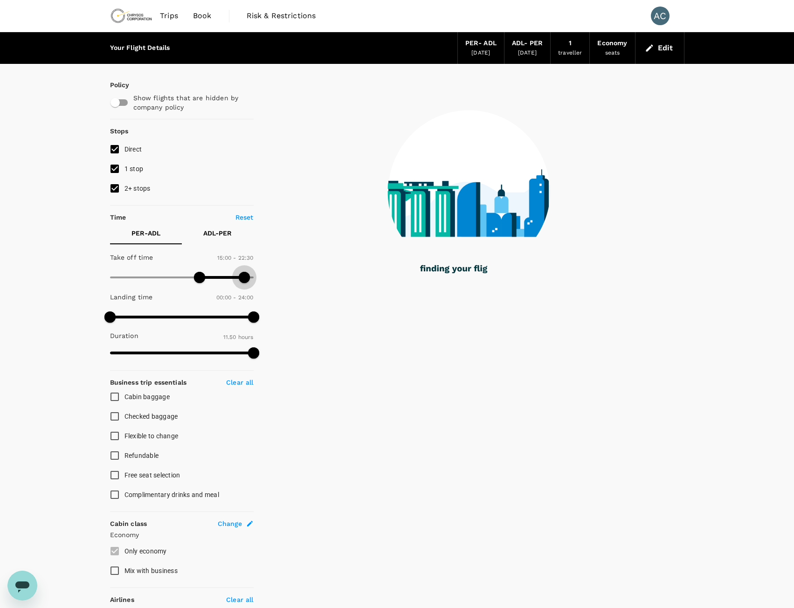
type input "1320"
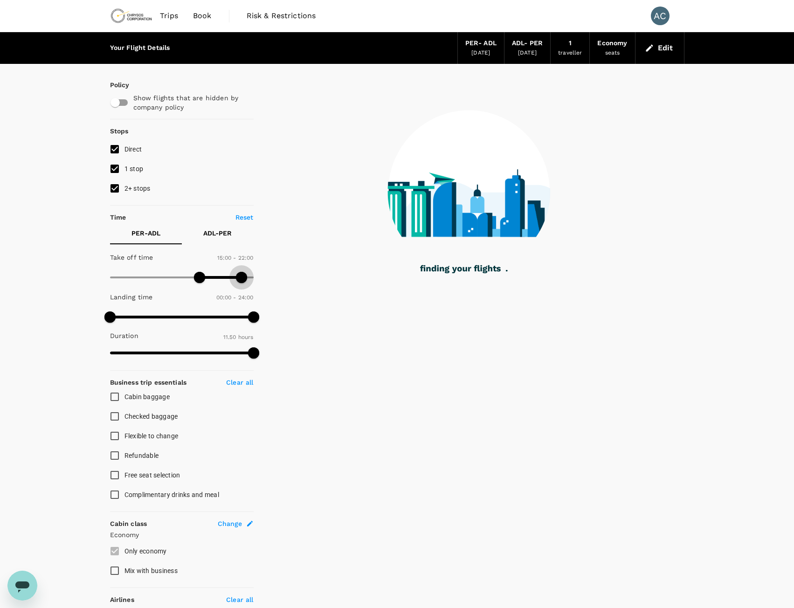
drag, startPoint x: 252, startPoint y: 280, endPoint x: 241, endPoint y: 279, distance: 10.8
click at [241, 279] on span at bounding box center [241, 277] width 11 height 11
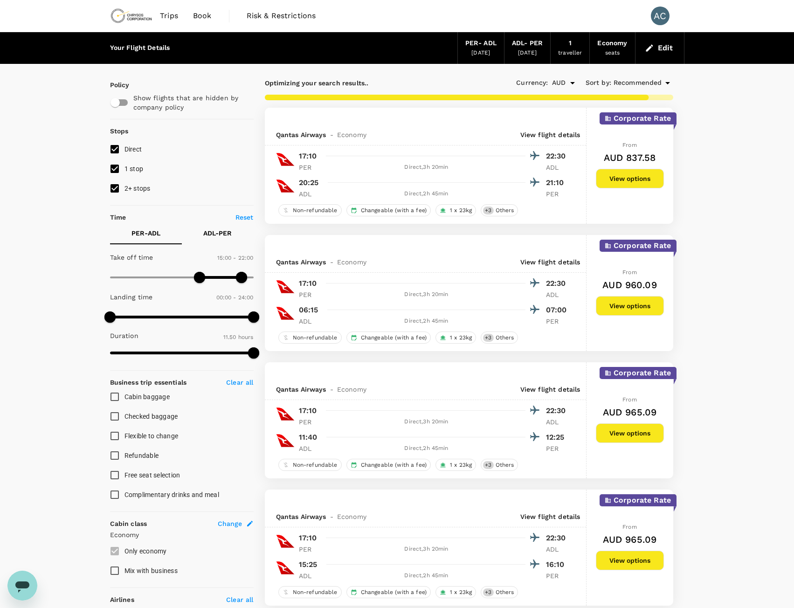
checkbox input "false"
checkbox input "true"
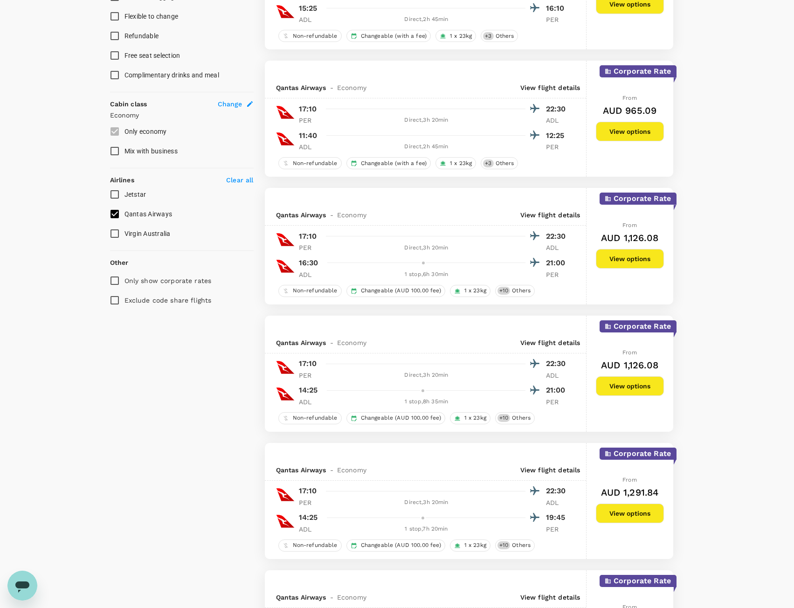
scroll to position [466, 0]
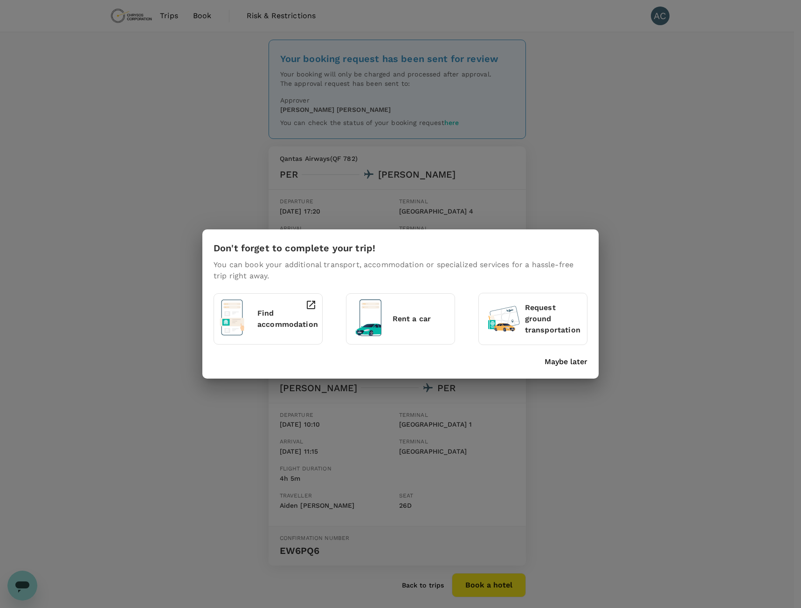
click at [651, 385] on div "Don't forget to complete your trip! You can book your additional transport, acc…" at bounding box center [400, 304] width 801 height 608
click at [627, 396] on div "Don't forget to complete your trip! You can book your additional transport, acc…" at bounding box center [400, 304] width 801 height 608
click at [566, 361] on p "Maybe later" at bounding box center [566, 361] width 43 height 11
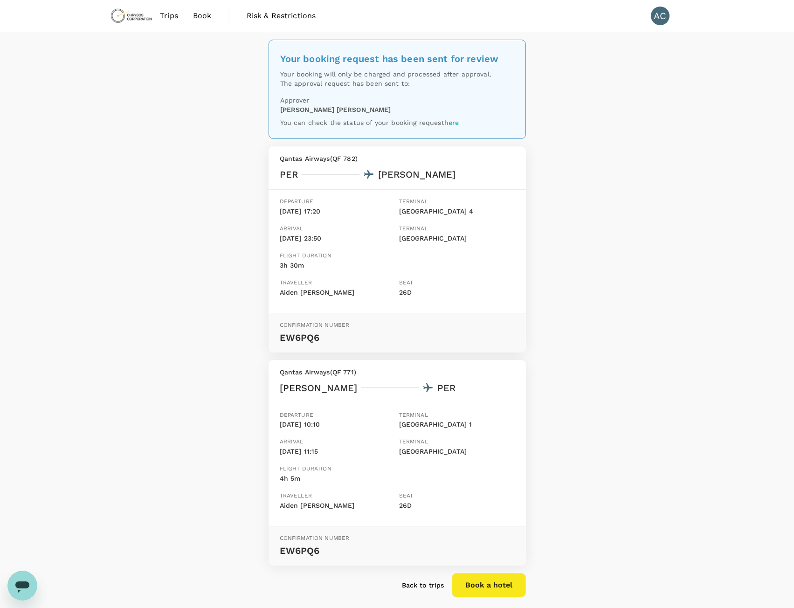
click at [204, 14] on span "Book" at bounding box center [202, 15] width 19 height 11
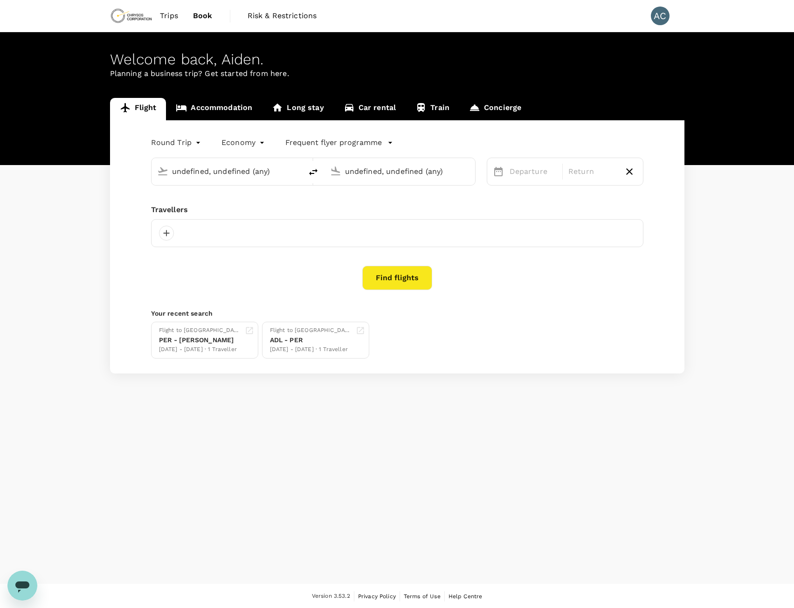
type input "[GEOGRAPHIC_DATA] ([GEOGRAPHIC_DATA])"
type input "Adelaide (ADL)"
type input "[GEOGRAPHIC_DATA] ([GEOGRAPHIC_DATA])"
type input "Adelaide (ADL)"
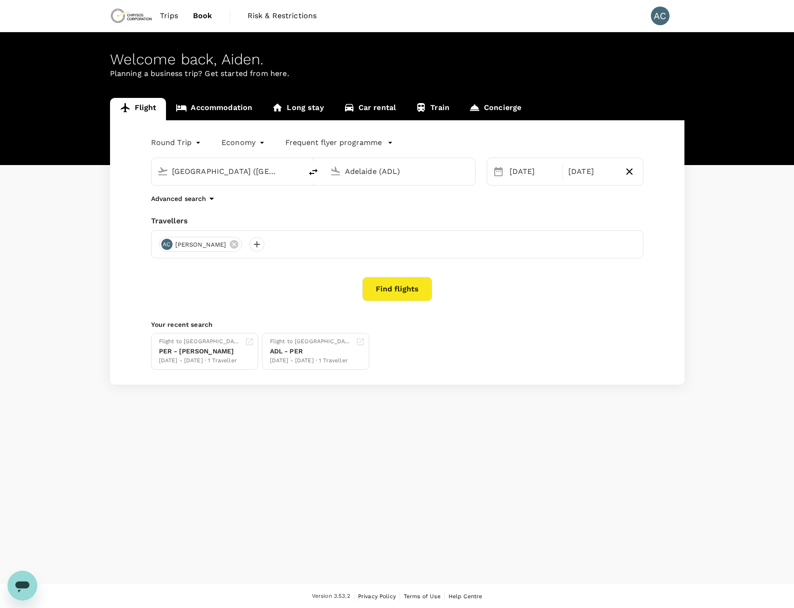
click at [162, 13] on span "Trips" at bounding box center [169, 15] width 18 height 11
